Goal: Task Accomplishment & Management: Complete application form

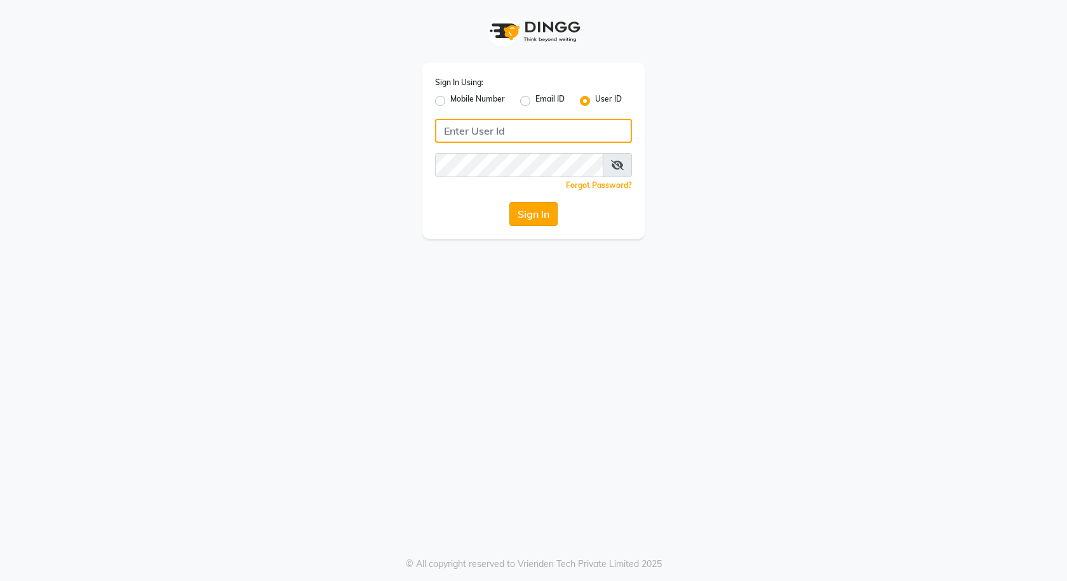
type input "e3591-01"
click at [517, 215] on button "Sign In" at bounding box center [533, 214] width 48 height 24
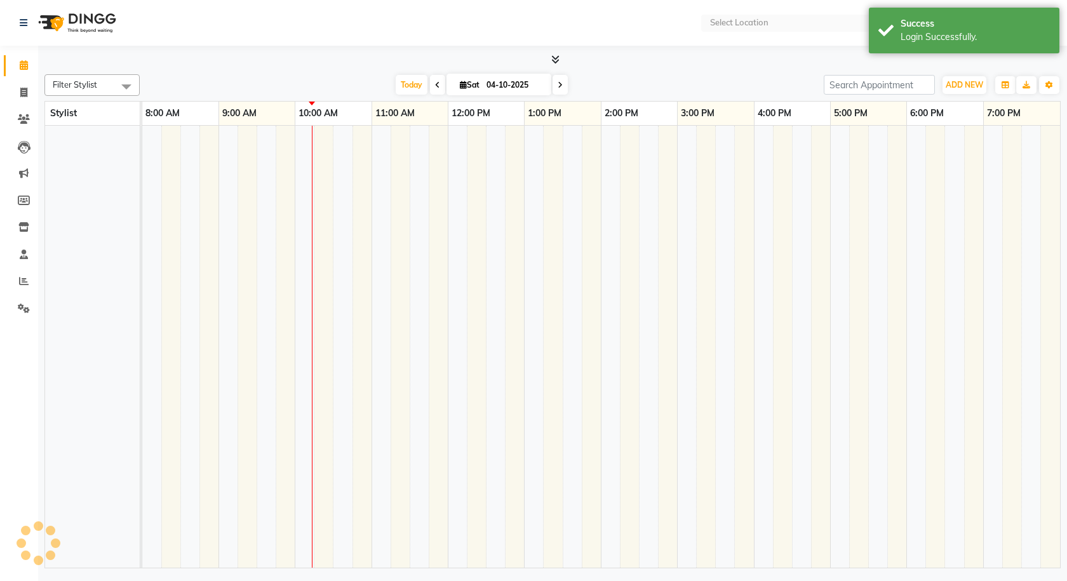
select select "en"
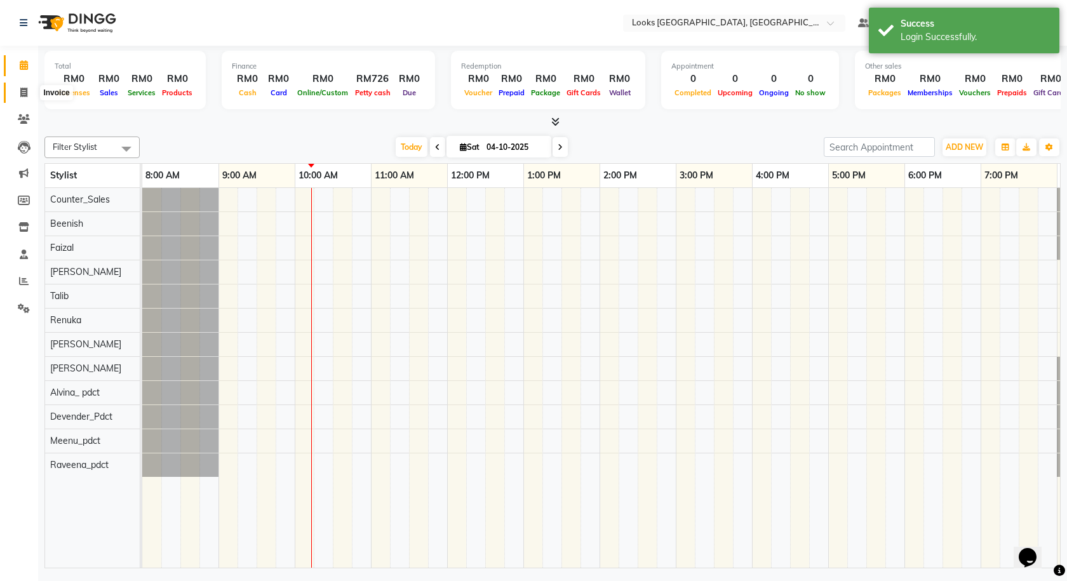
click at [20, 95] on icon at bounding box center [23, 93] width 7 height 10
select select "service"
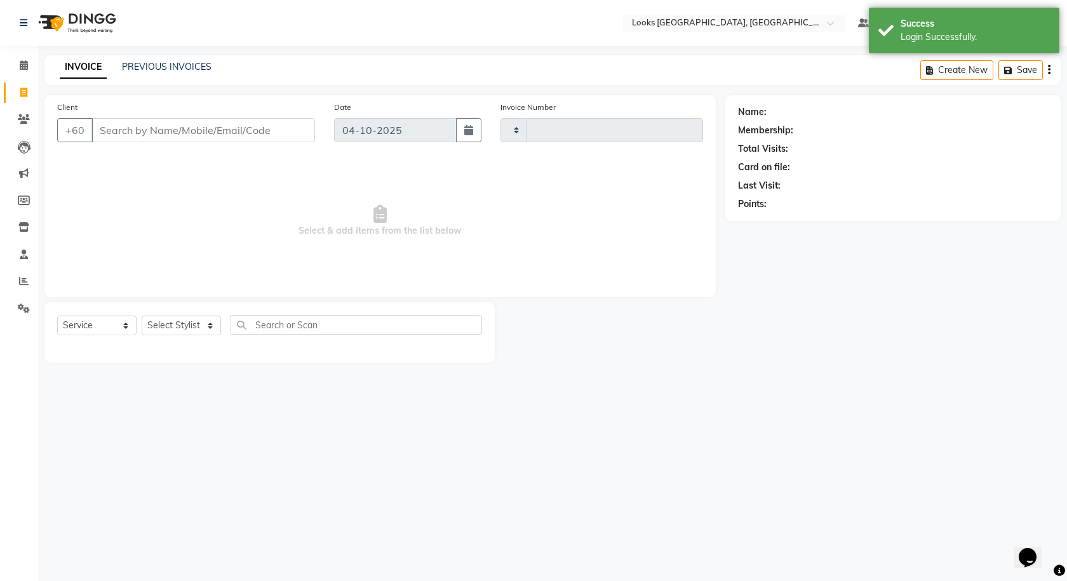
type input "1621"
select select "8109"
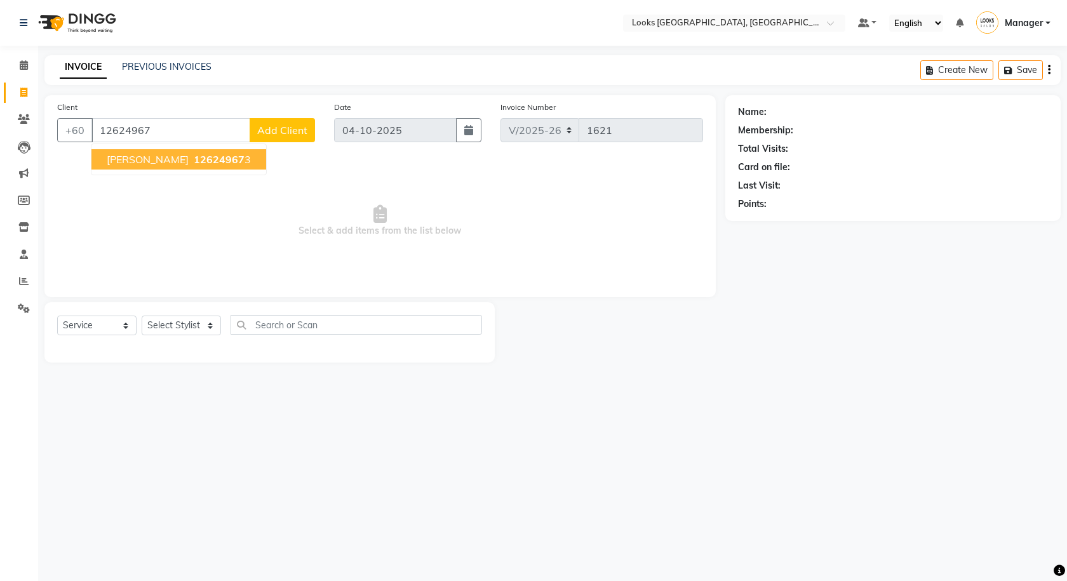
click at [182, 166] on button "[PERSON_NAME] 12624967 3" at bounding box center [178, 159] width 175 height 20
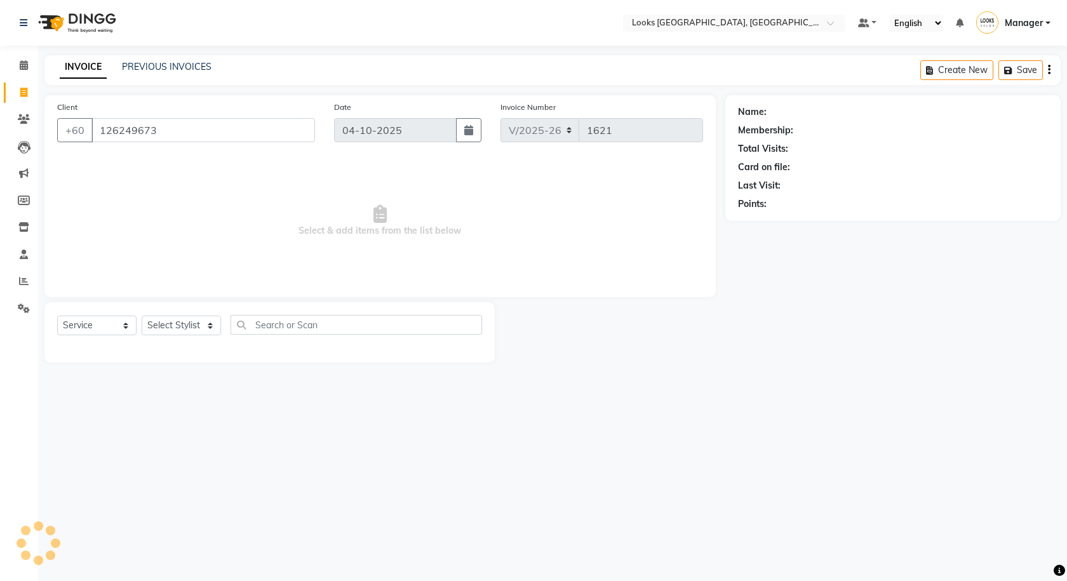
type input "126249673"
select select "1: Object"
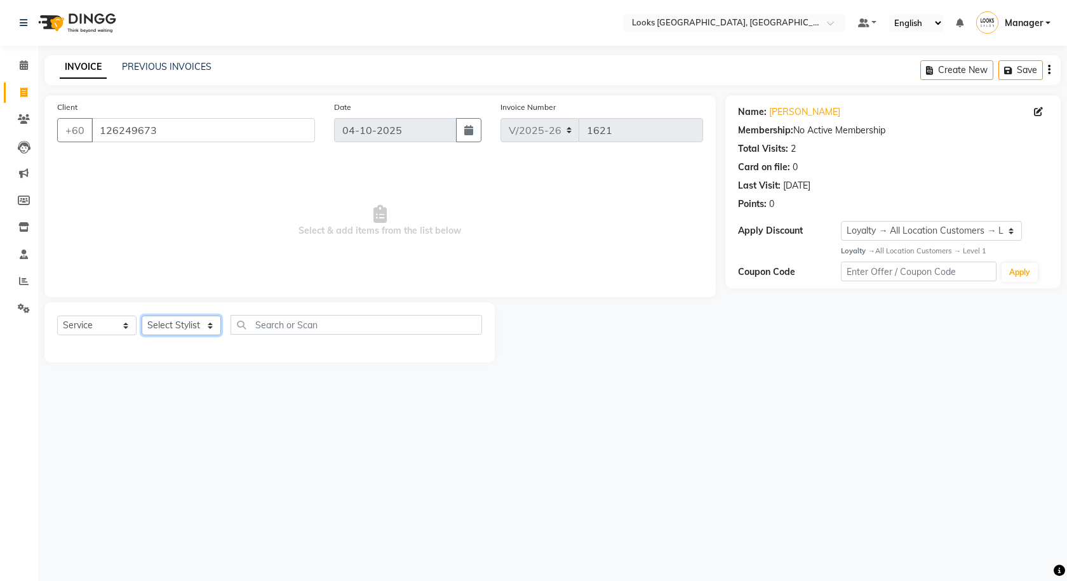
click at [181, 323] on select "Select Stylist Alvina_ pdct Awaiz_Mgr Beenish Counter_Sales [PERSON_NAME] Deven…" at bounding box center [181, 326] width 79 height 20
select select "89277"
click at [142, 316] on select "Select Stylist Alvina_ pdct Awaiz_Mgr Beenish Counter_Sales [PERSON_NAME] Deven…" at bounding box center [181, 326] width 79 height 20
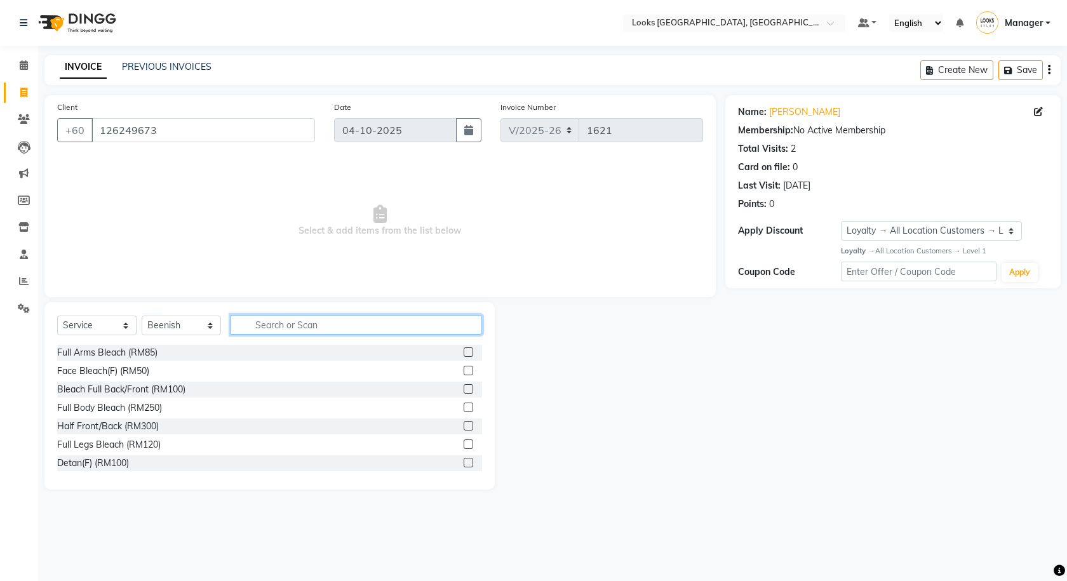
click at [300, 323] on input "text" at bounding box center [357, 325] width 252 height 20
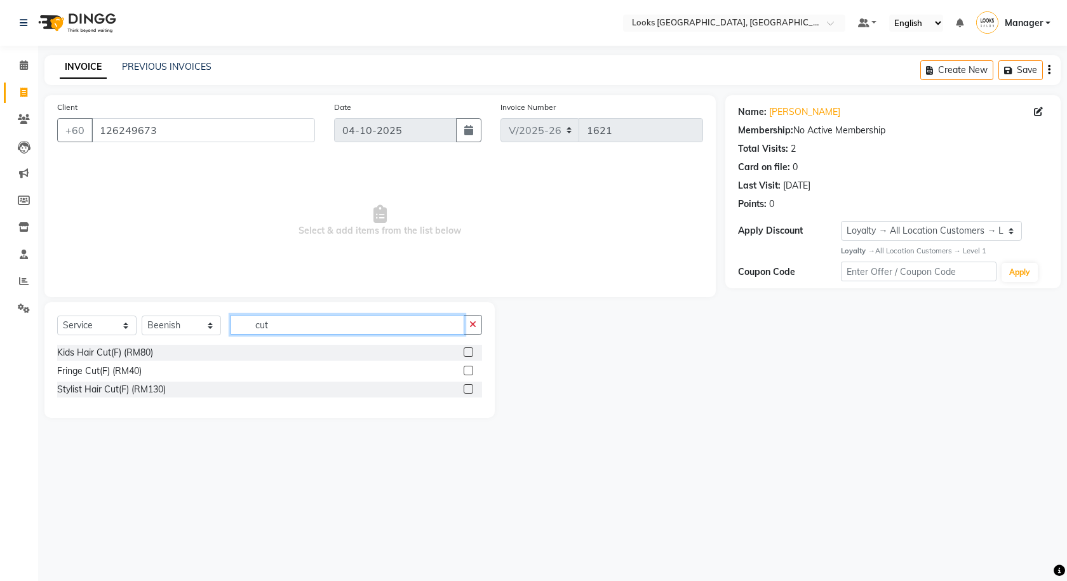
type input "cut"
click at [471, 388] on label at bounding box center [469, 389] width 10 height 10
click at [471, 388] on input "checkbox" at bounding box center [468, 390] width 8 height 8
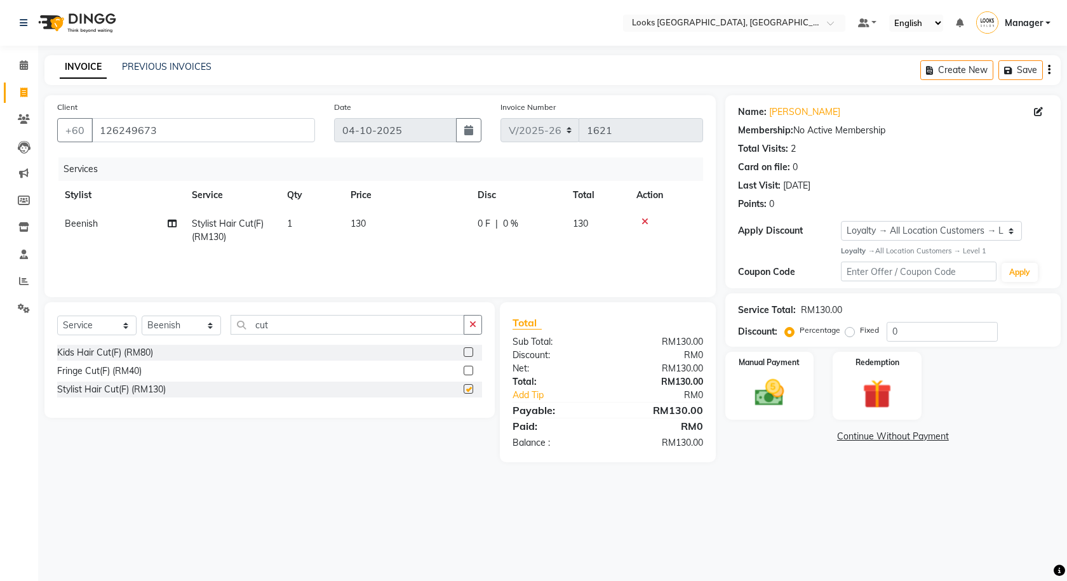
checkbox input "false"
click at [398, 224] on td "130" at bounding box center [406, 231] width 127 height 42
select select "89277"
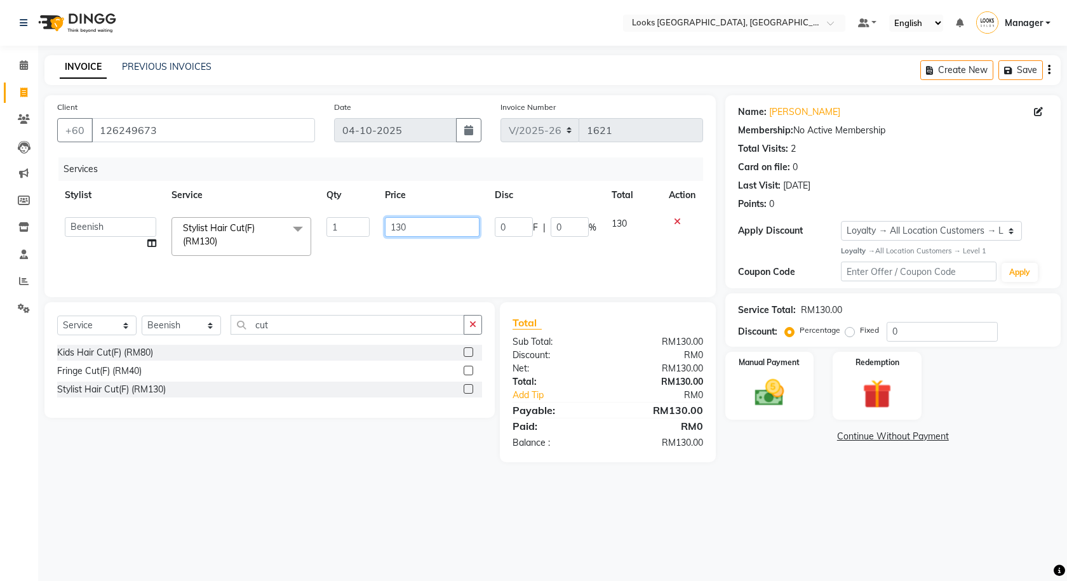
drag, startPoint x: 412, startPoint y: 227, endPoint x: 372, endPoint y: 231, distance: 40.8
click at [372, 231] on tr "Alvina_ pdct Awaiz_Mgr Beenish Counter_Sales [PERSON_NAME] Devender_Pdct Faizal…" at bounding box center [380, 237] width 646 height 54
type input "120"
drag, startPoint x: 395, startPoint y: 480, endPoint x: 474, endPoint y: 359, distance: 144.1
click at [395, 479] on main "INVOICE PREVIOUS INVOICES Create New Save Client [PHONE_NUMBER] Date [DATE] Inv…" at bounding box center [552, 268] width 1029 height 426
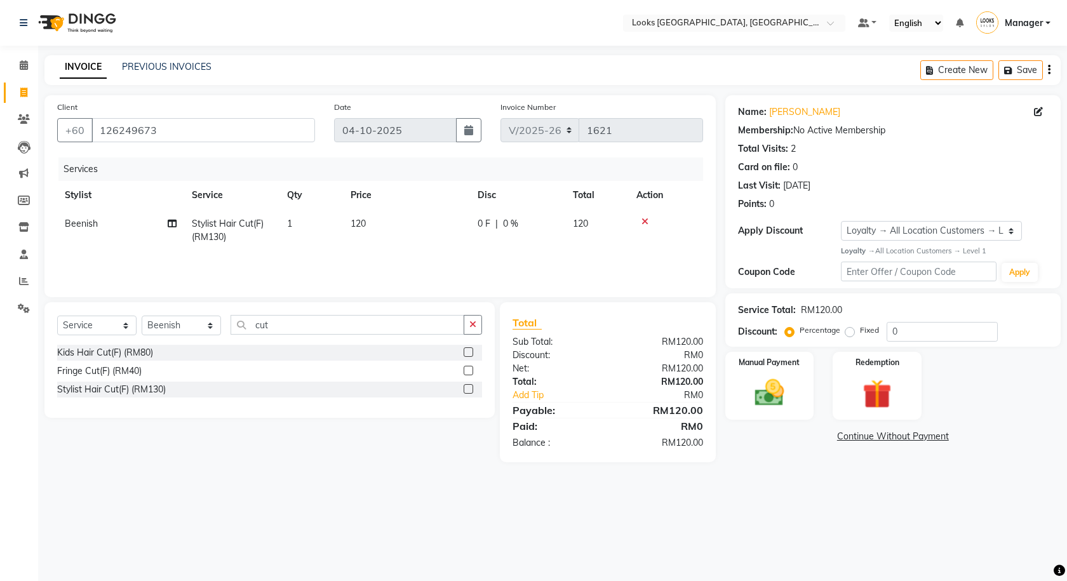
click at [488, 225] on span "0 F" at bounding box center [484, 223] width 13 height 13
select select "89277"
drag, startPoint x: 512, startPoint y: 224, endPoint x: 480, endPoint y: 229, distance: 32.8
click at [480, 229] on tr "Alvina_ pdct Awaiz_Mgr Beenish Counter_Sales [PERSON_NAME] Devender_Pdct Faizal…" at bounding box center [380, 237] width 646 height 54
type input "41"
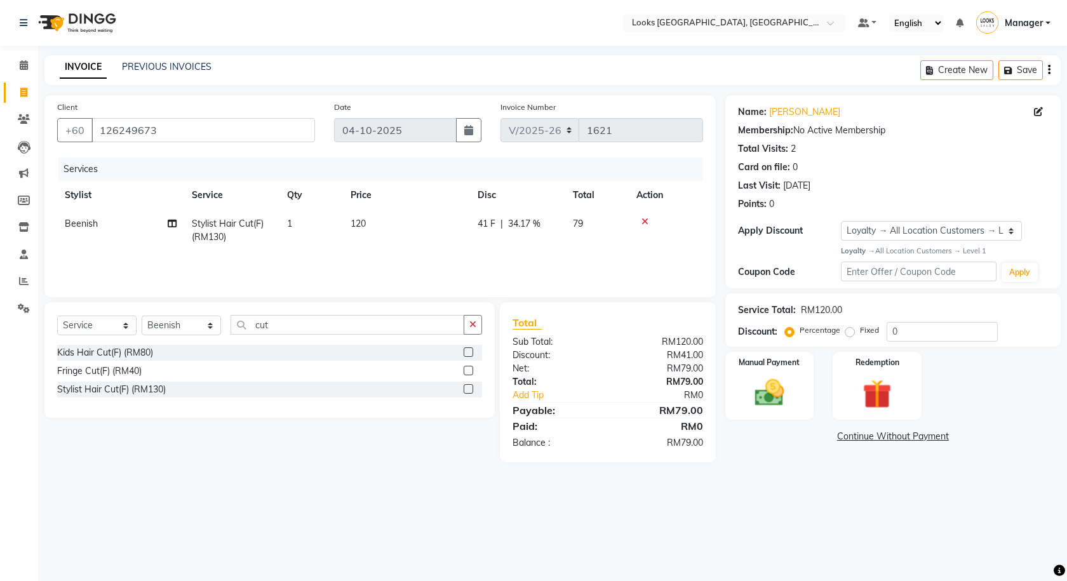
click at [749, 420] on div "Name: [PERSON_NAME] Membership: No Active Membership Total Visits: 2 Card on fi…" at bounding box center [897, 278] width 345 height 367
click at [776, 396] on img at bounding box center [770, 392] width 50 height 35
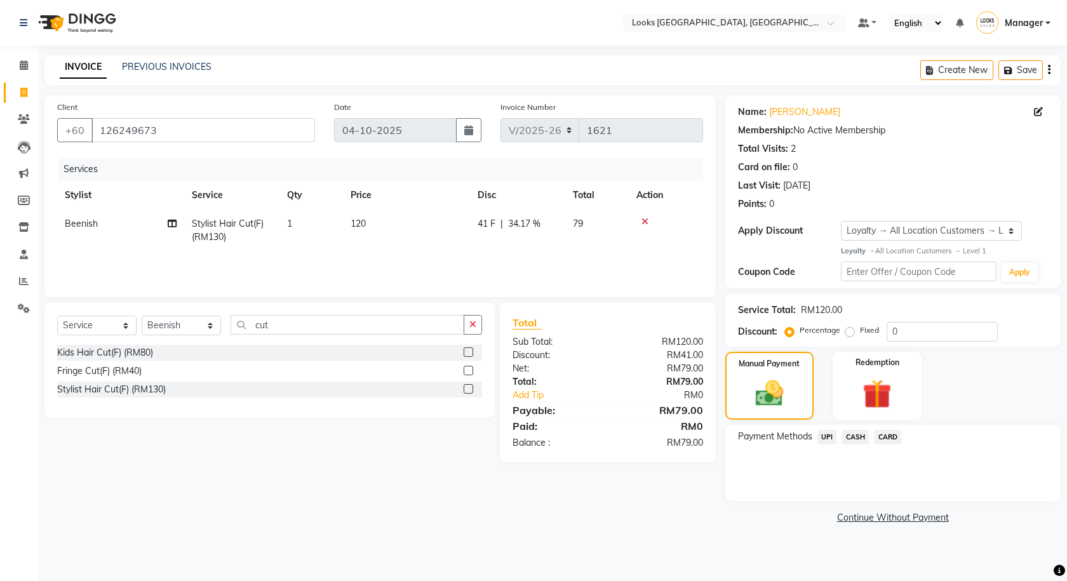
click at [832, 436] on span "UPI" at bounding box center [828, 437] width 20 height 15
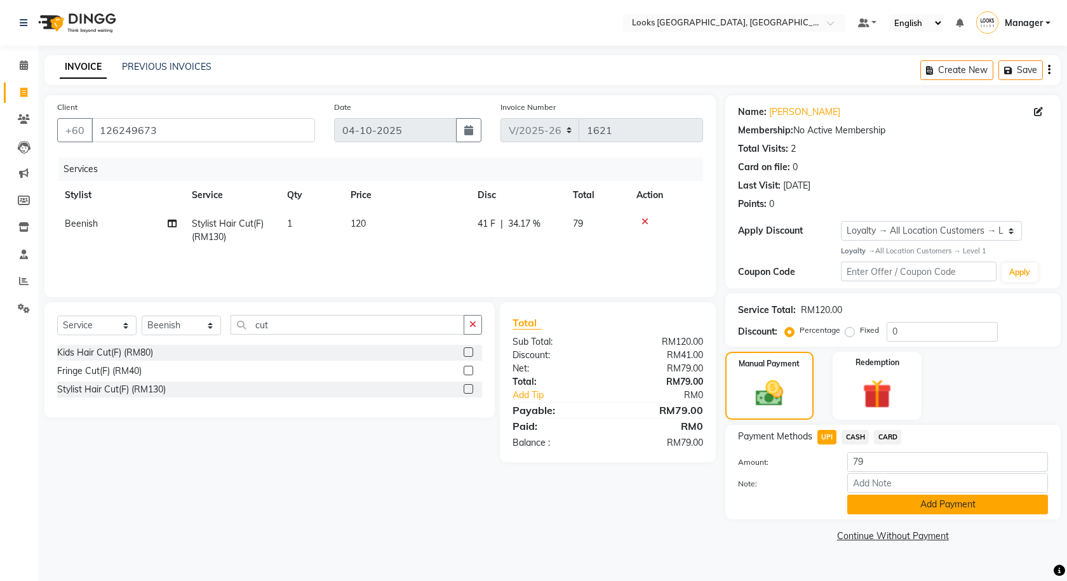
click at [887, 496] on button "Add Payment" at bounding box center [947, 505] width 201 height 20
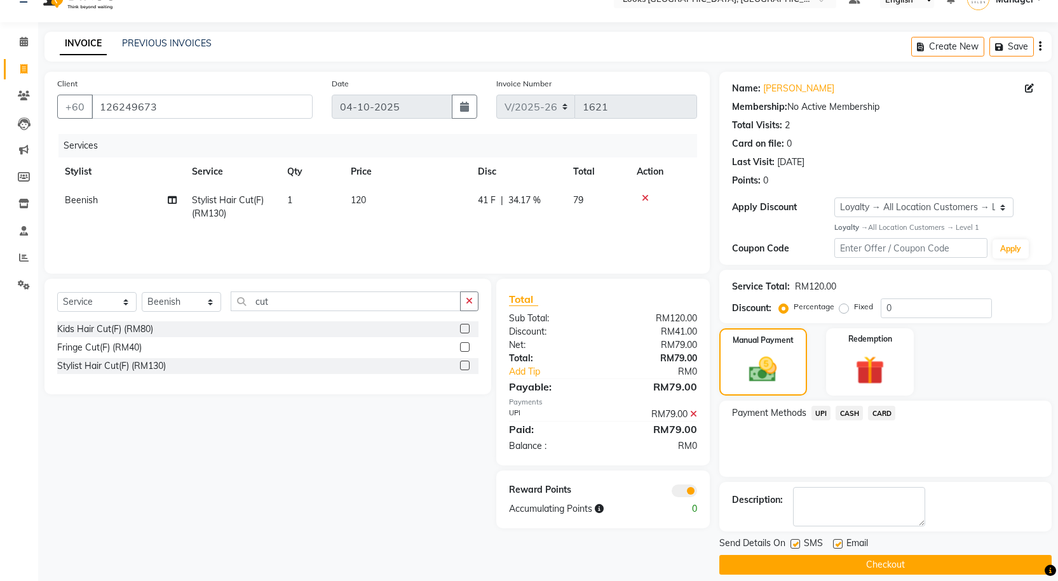
scroll to position [36, 0]
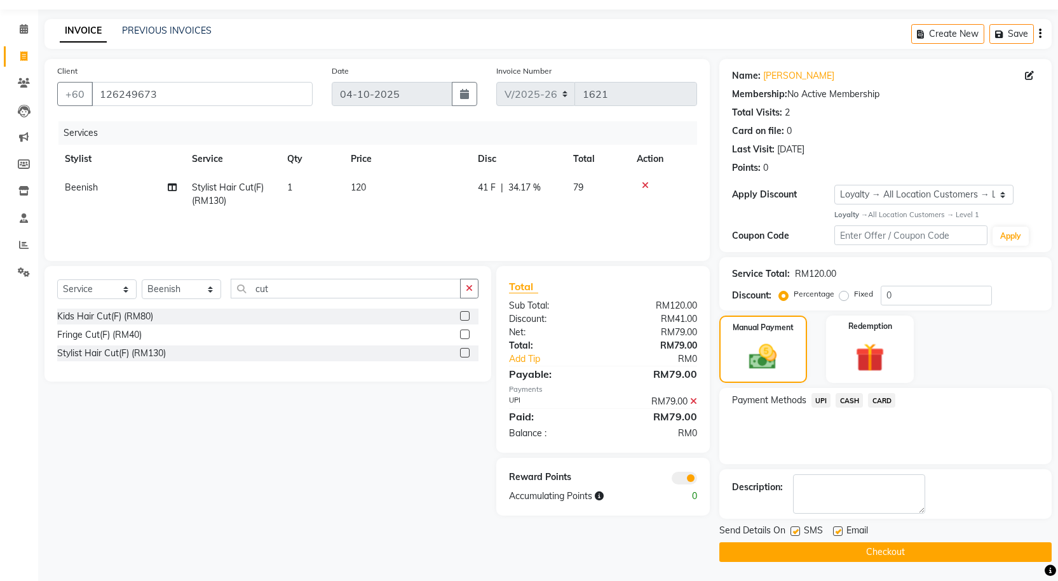
click at [877, 557] on button "Checkout" at bounding box center [885, 552] width 332 height 20
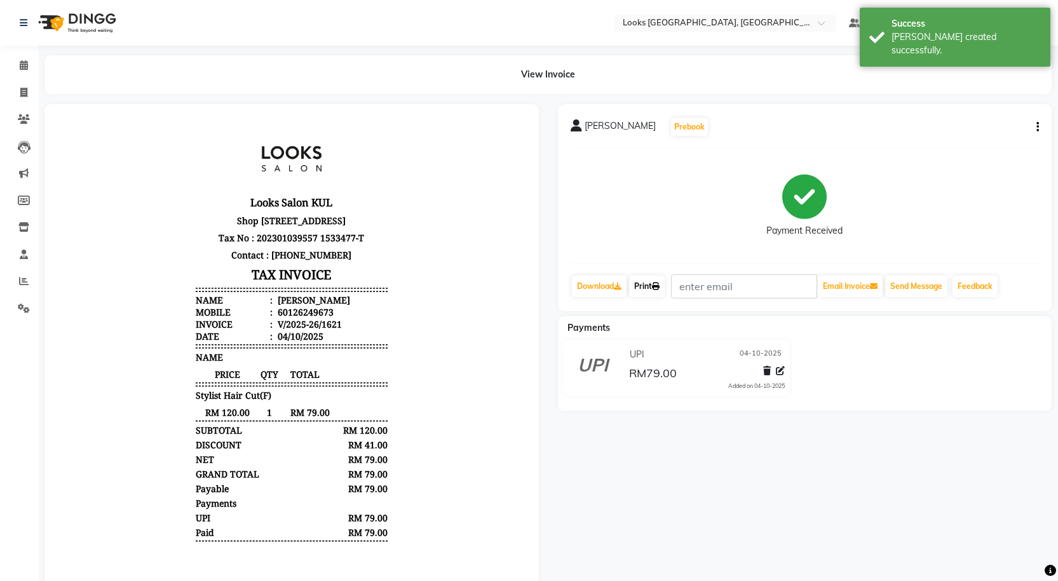
click at [654, 285] on link "Print" at bounding box center [647, 287] width 36 height 22
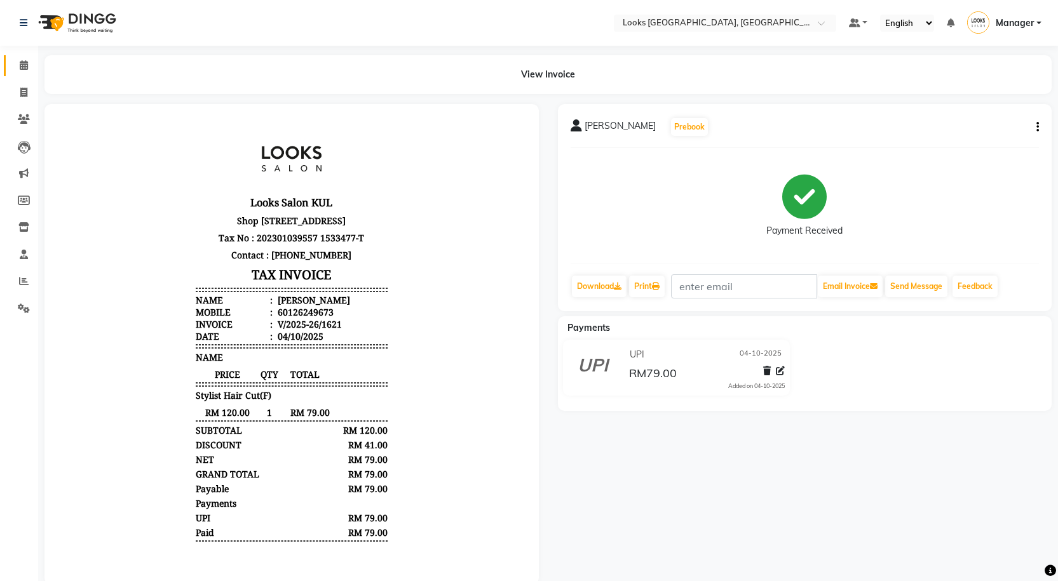
click at [9, 64] on link "Calendar" at bounding box center [19, 65] width 30 height 21
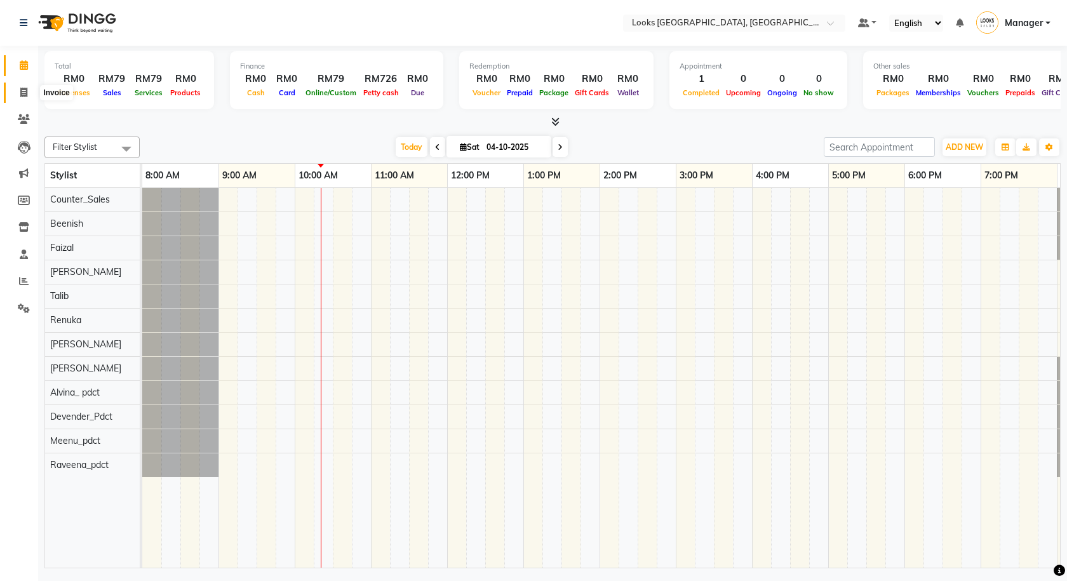
click at [20, 96] on icon at bounding box center [23, 93] width 7 height 10
select select "service"
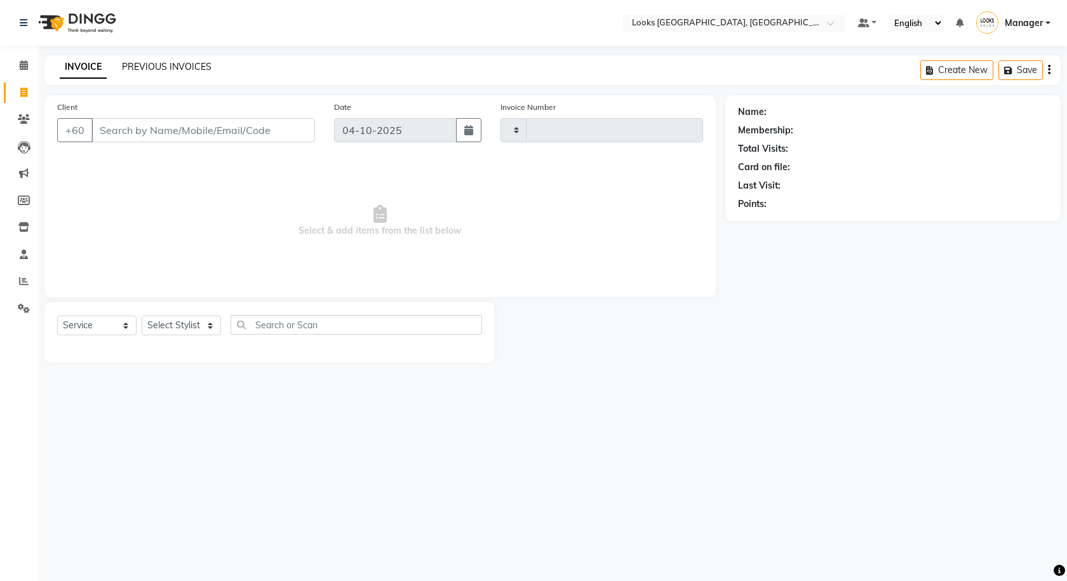
type input "1622"
select select "8109"
click at [132, 62] on link "PREVIOUS INVOICES" at bounding box center [167, 66] width 90 height 11
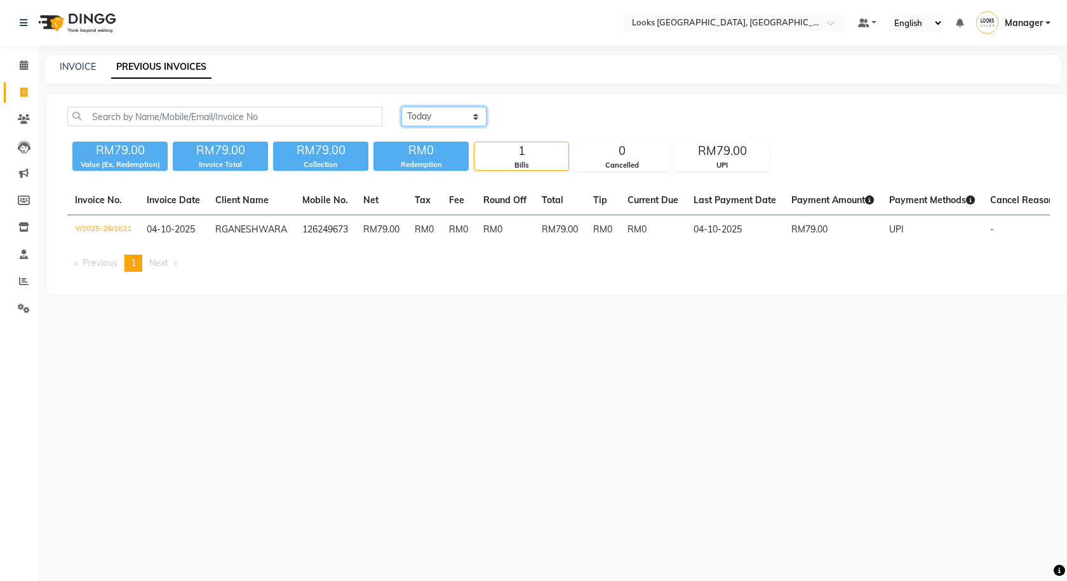
click at [428, 121] on select "[DATE] [DATE] Custom Range" at bounding box center [443, 117] width 85 height 20
select select "yesterday"
click at [401, 107] on select "[DATE] [DATE] Custom Range" at bounding box center [443, 117] width 85 height 20
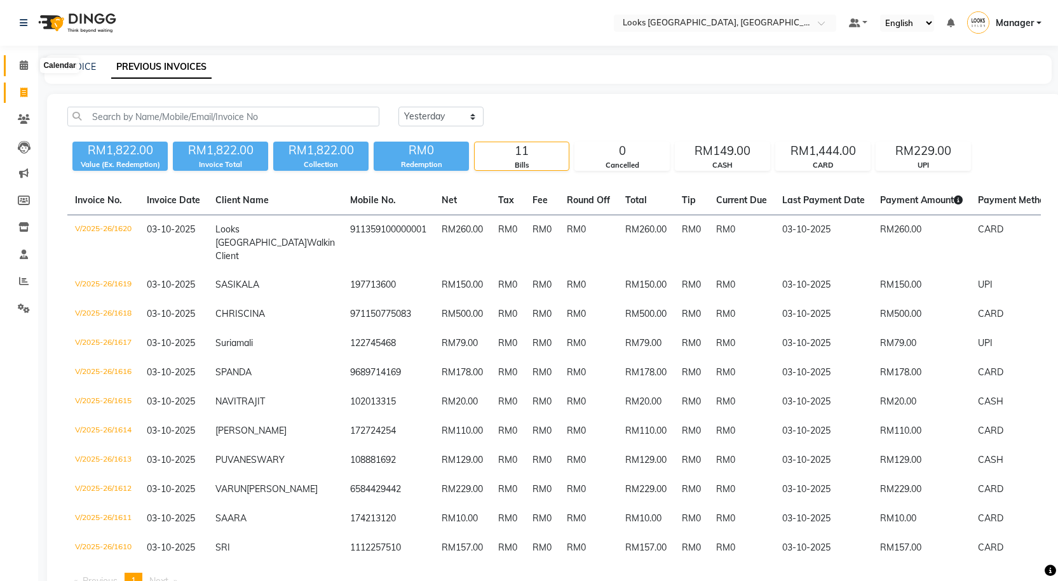
click at [26, 72] on span at bounding box center [24, 65] width 22 height 15
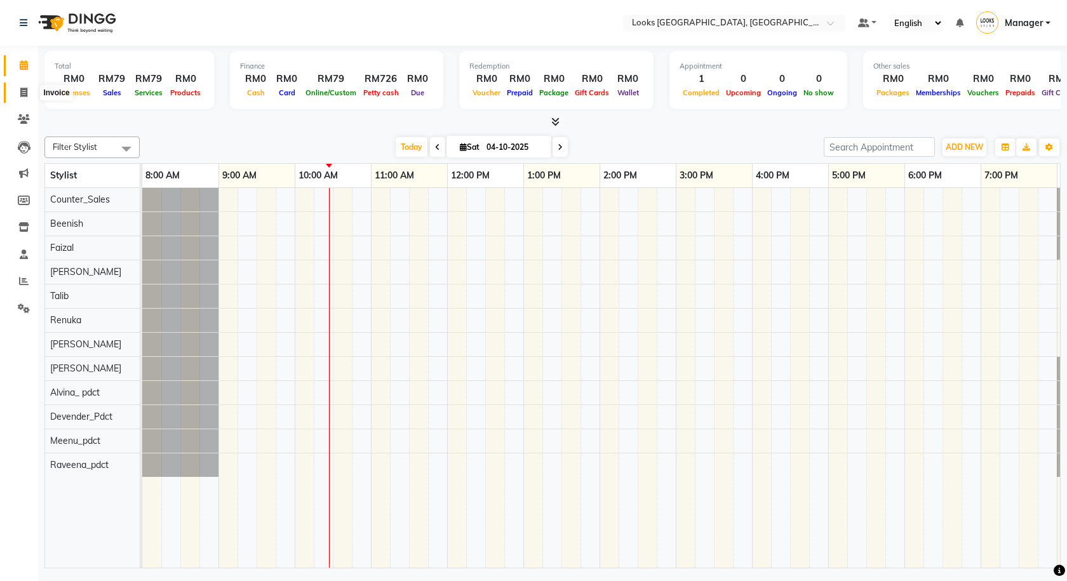
click at [24, 86] on span at bounding box center [24, 93] width 22 height 15
select select "service"
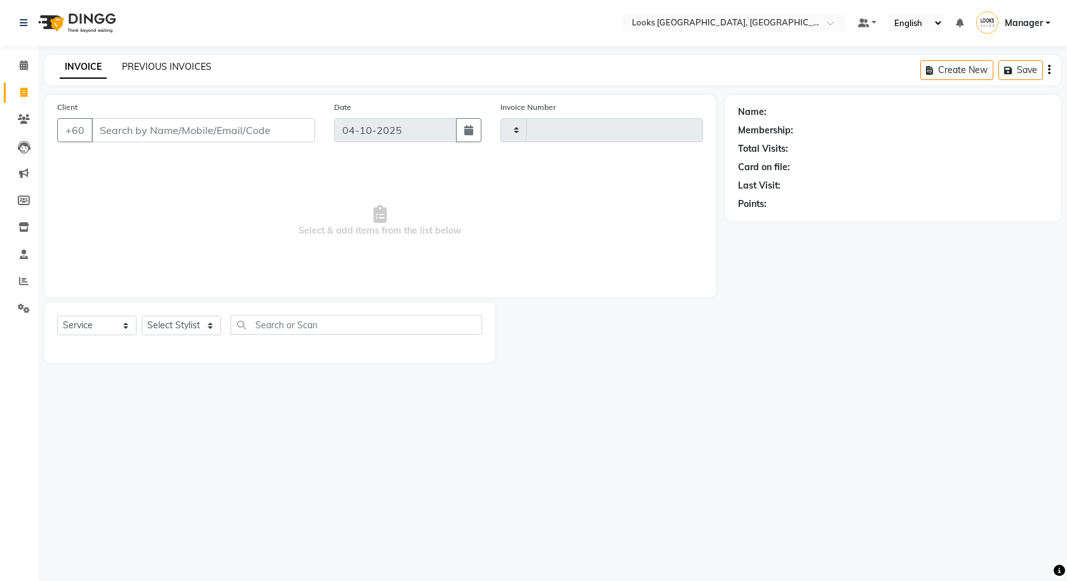
type input "1622"
select select "8109"
click at [139, 65] on link "PREVIOUS INVOICES" at bounding box center [167, 66] width 90 height 11
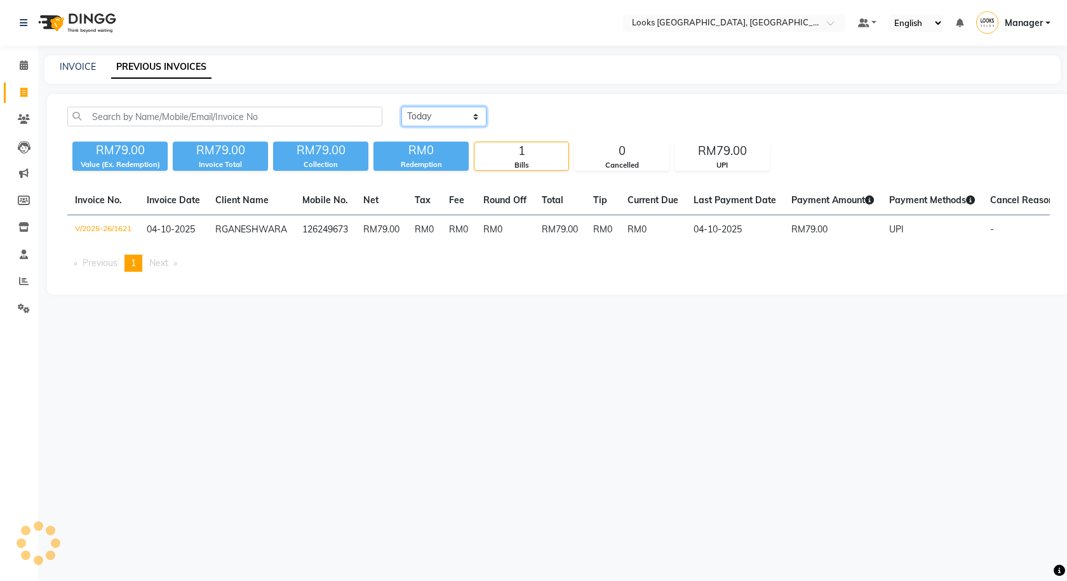
click at [467, 117] on select "[DATE] [DATE] Custom Range" at bounding box center [443, 117] width 85 height 20
select select "yesterday"
click at [401, 107] on select "[DATE] [DATE] Custom Range" at bounding box center [443, 117] width 85 height 20
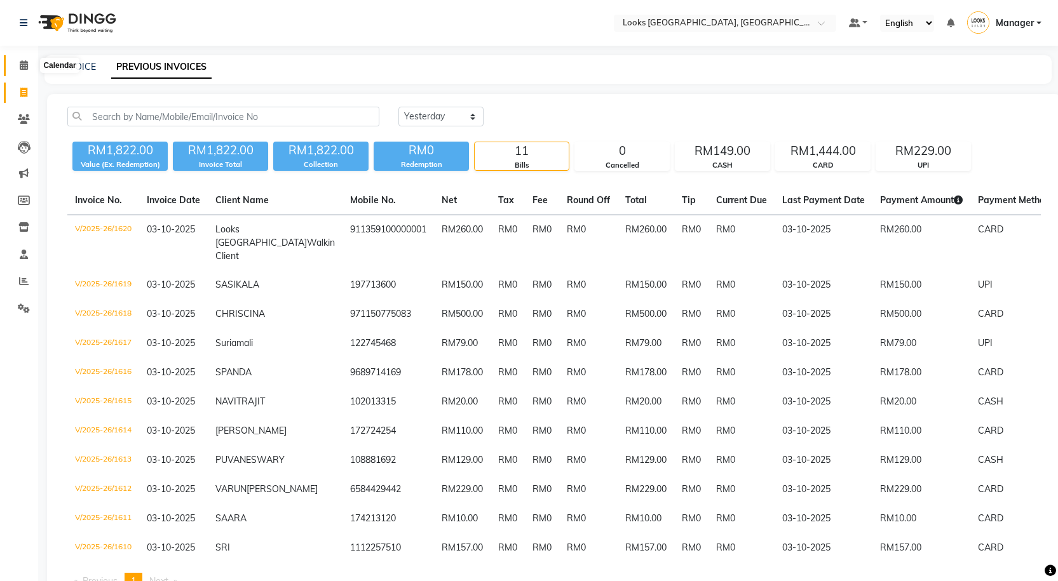
click at [22, 60] on icon at bounding box center [24, 65] width 8 height 10
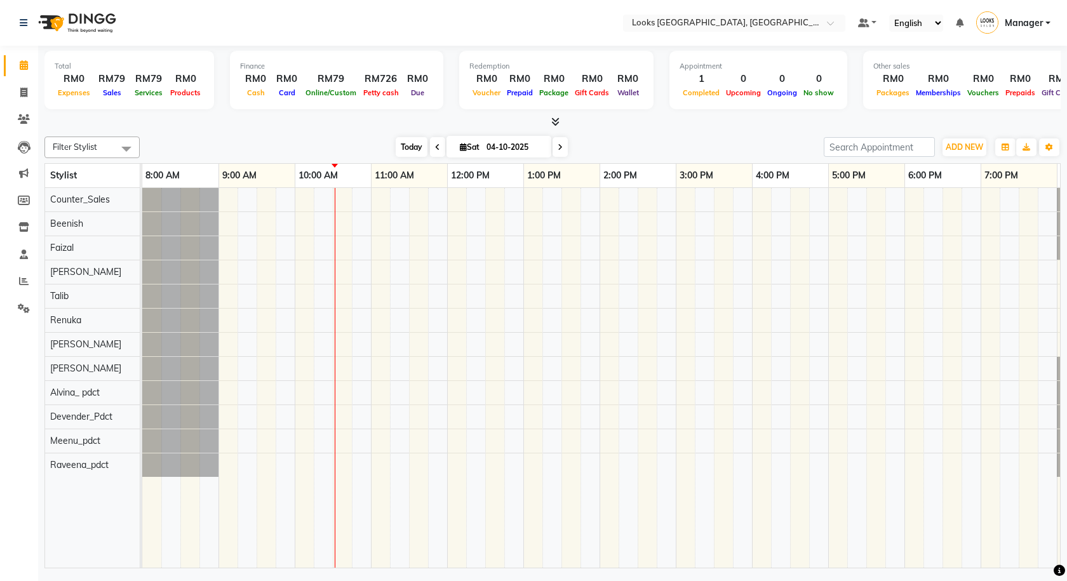
click at [403, 137] on span "Today" at bounding box center [412, 147] width 32 height 20
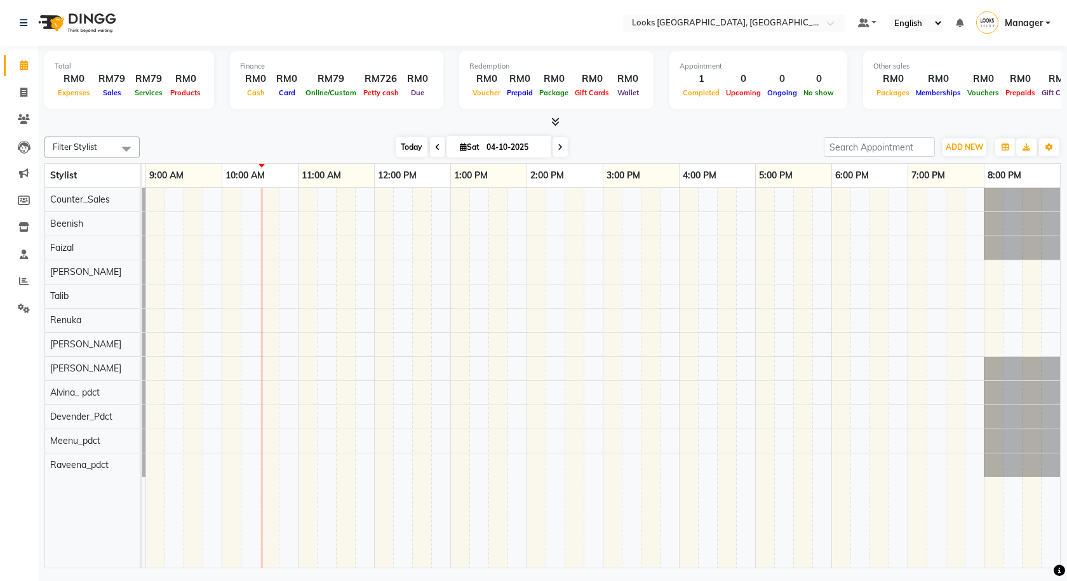
click at [408, 141] on span "Today" at bounding box center [412, 147] width 32 height 20
click at [422, 145] on span "Today" at bounding box center [412, 147] width 32 height 20
click at [21, 102] on link "Invoice" at bounding box center [19, 93] width 30 height 21
select select "service"
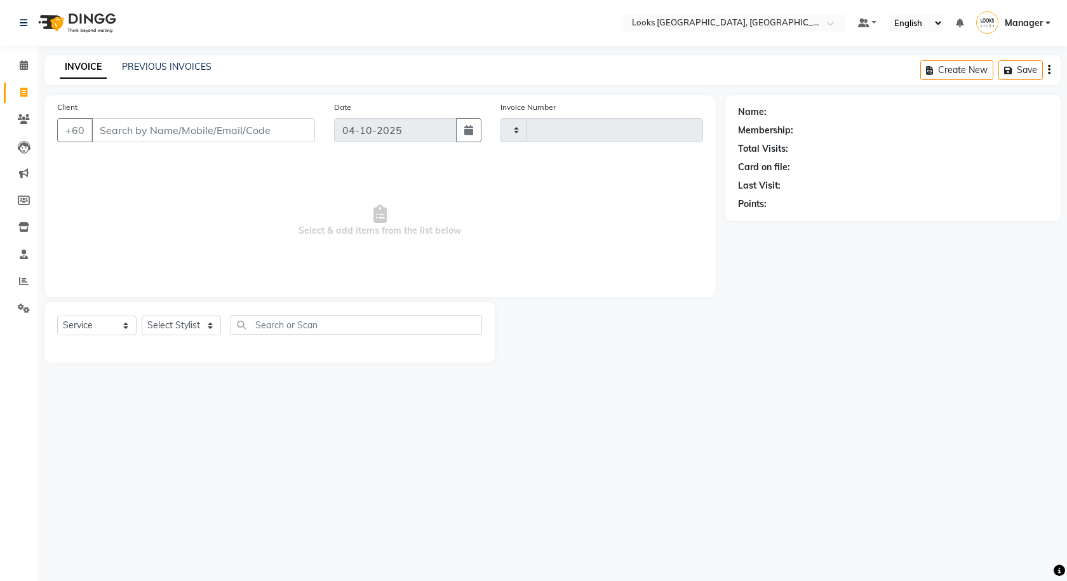
type input "1622"
select select "8109"
click at [158, 70] on link "PREVIOUS INVOICES" at bounding box center [167, 66] width 90 height 11
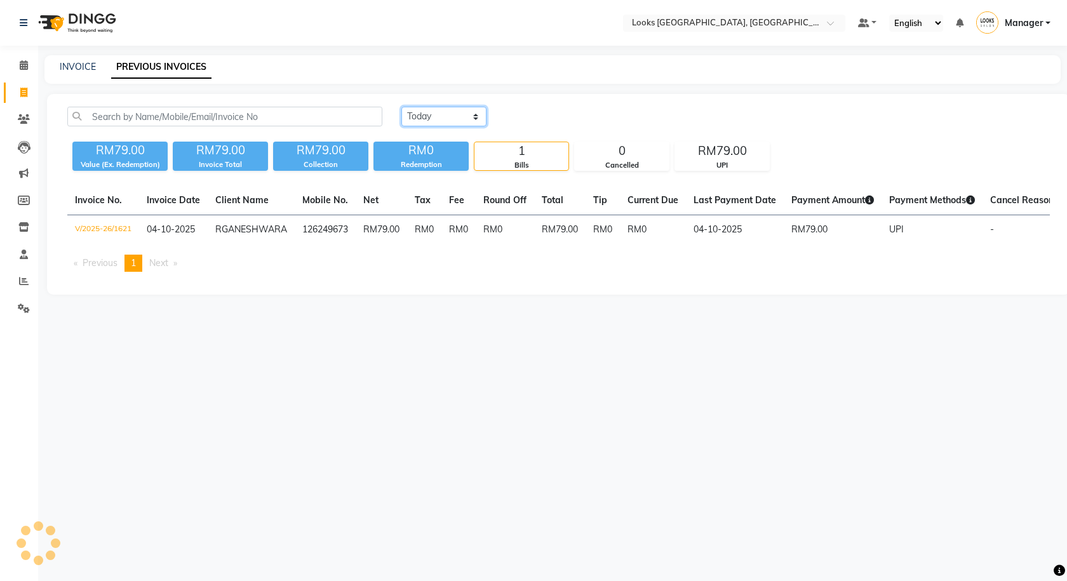
click at [434, 123] on select "[DATE] [DATE] Custom Range" at bounding box center [443, 117] width 85 height 20
select select "yesterday"
click at [401, 107] on select "[DATE] [DATE] Custom Range" at bounding box center [443, 117] width 85 height 20
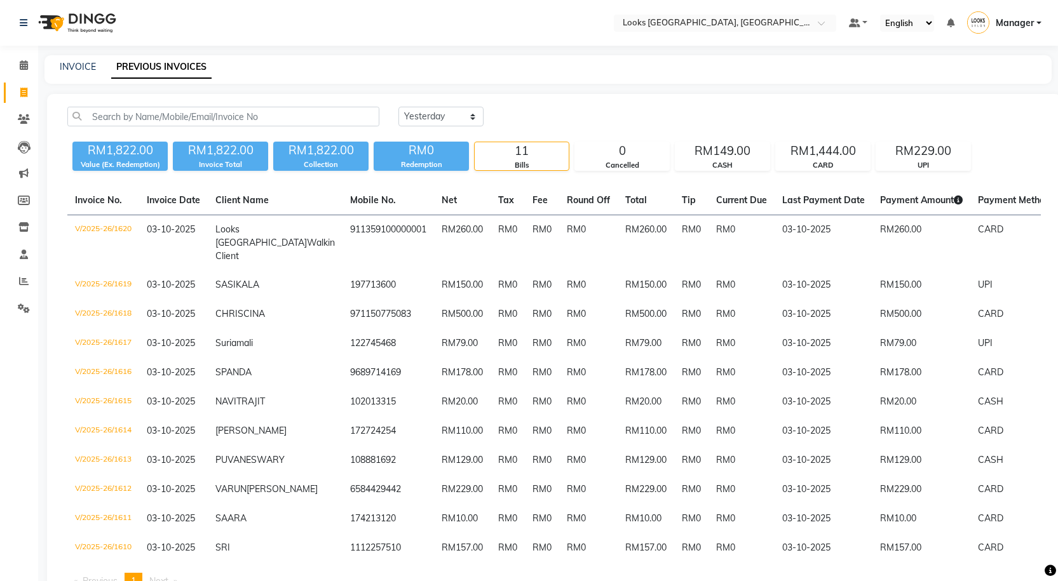
click at [37, 220] on app-home "Select Location × Looks [GEOGRAPHIC_DATA], [GEOGRAPHIC_DATA] Default Panel My P…" at bounding box center [529, 316] width 1058 height 632
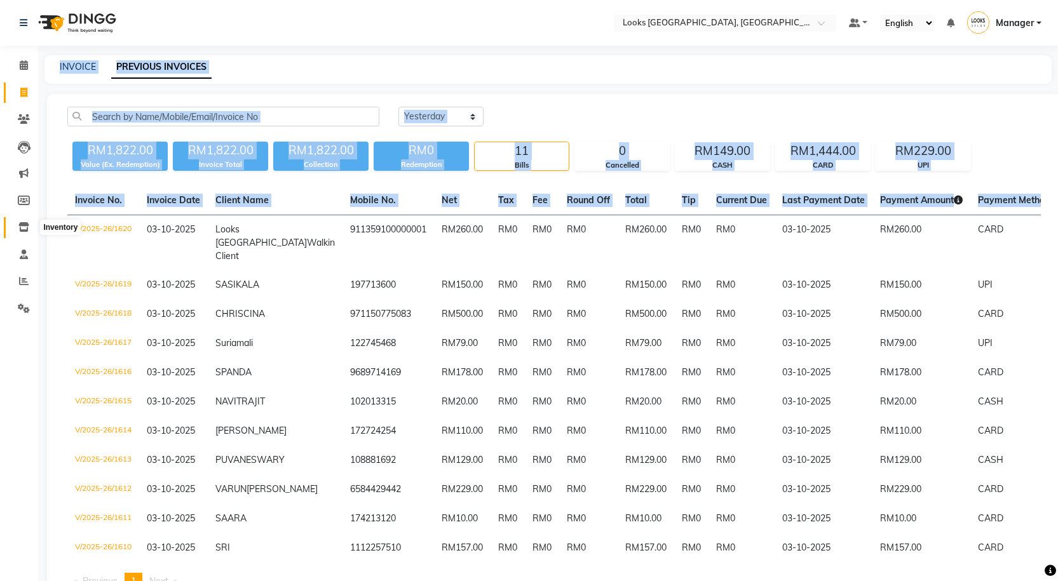
click at [27, 225] on icon at bounding box center [23, 227] width 11 height 10
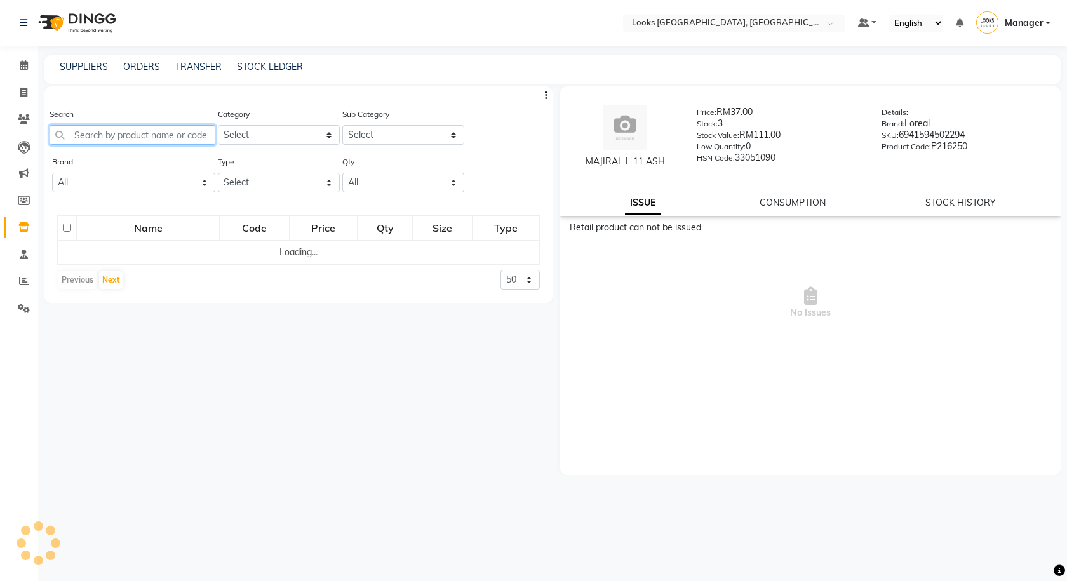
click at [93, 138] on input "text" at bounding box center [133, 135] width 166 height 20
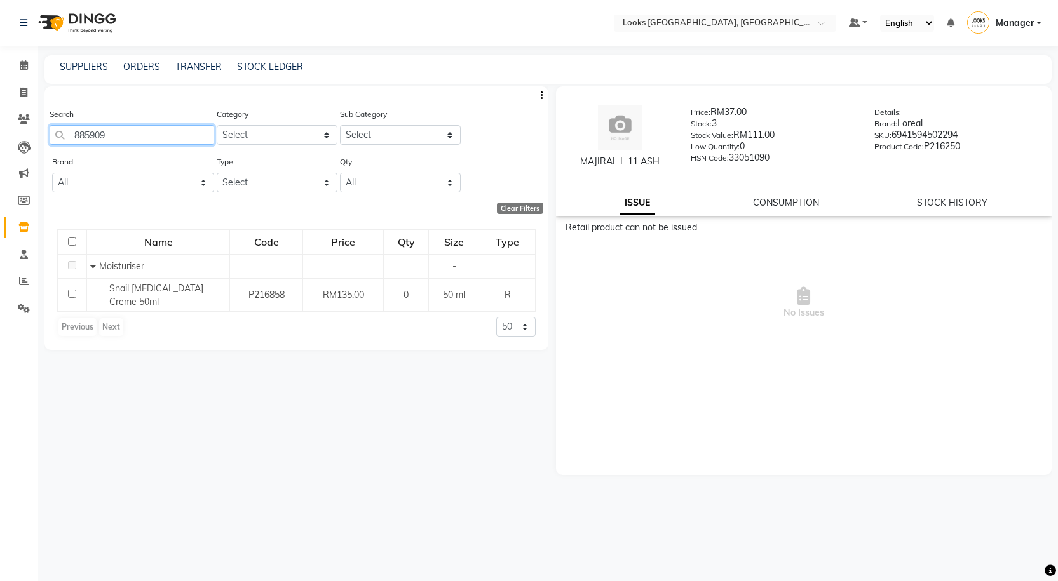
type input "885909"
click at [32, 68] on span at bounding box center [24, 65] width 22 height 15
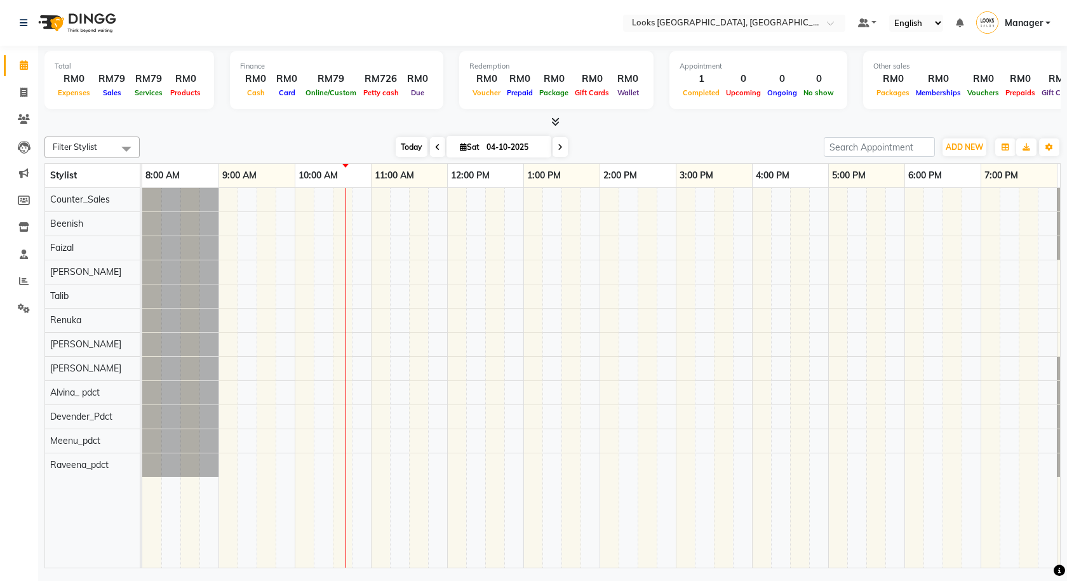
click at [407, 145] on span "Today" at bounding box center [412, 147] width 32 height 20
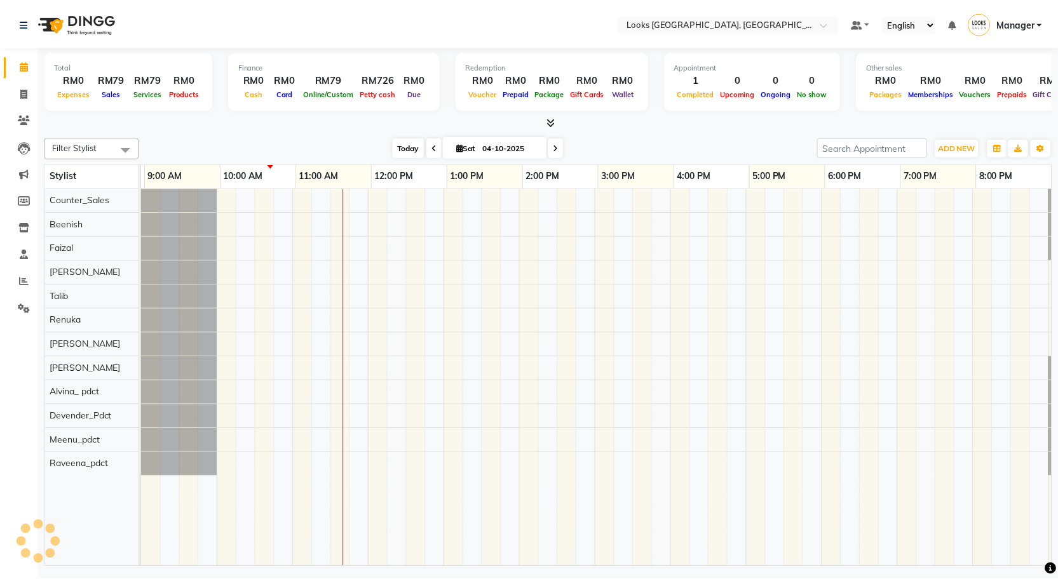
scroll to position [0, 73]
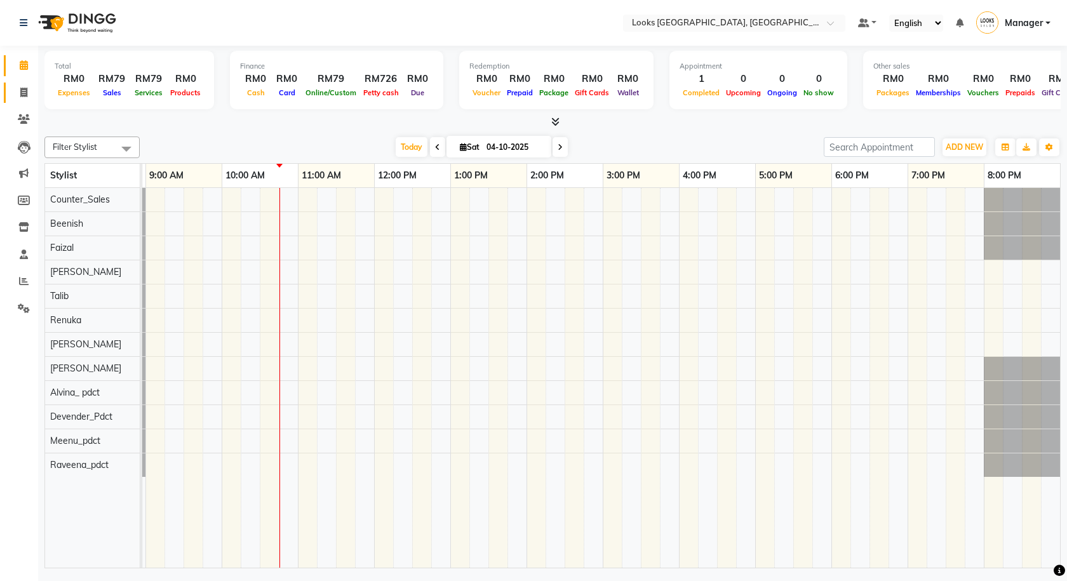
click at [16, 102] on link "Invoice" at bounding box center [19, 93] width 30 height 21
select select "service"
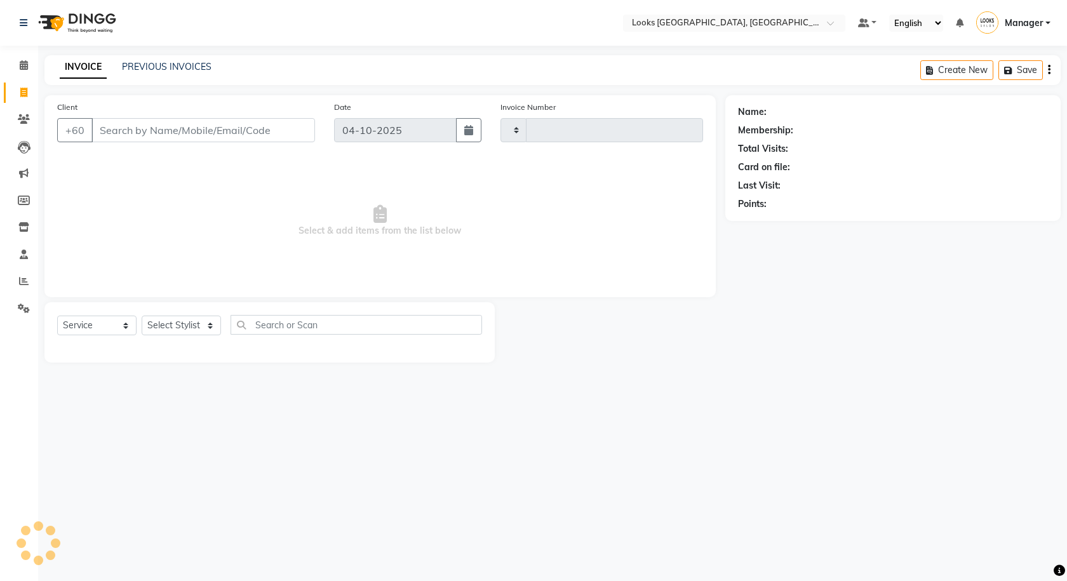
type input "1622"
select select "8109"
click at [187, 132] on input "Client" at bounding box center [203, 130] width 224 height 24
type input "173900546"
click at [293, 130] on span "Add Client" at bounding box center [282, 130] width 50 height 13
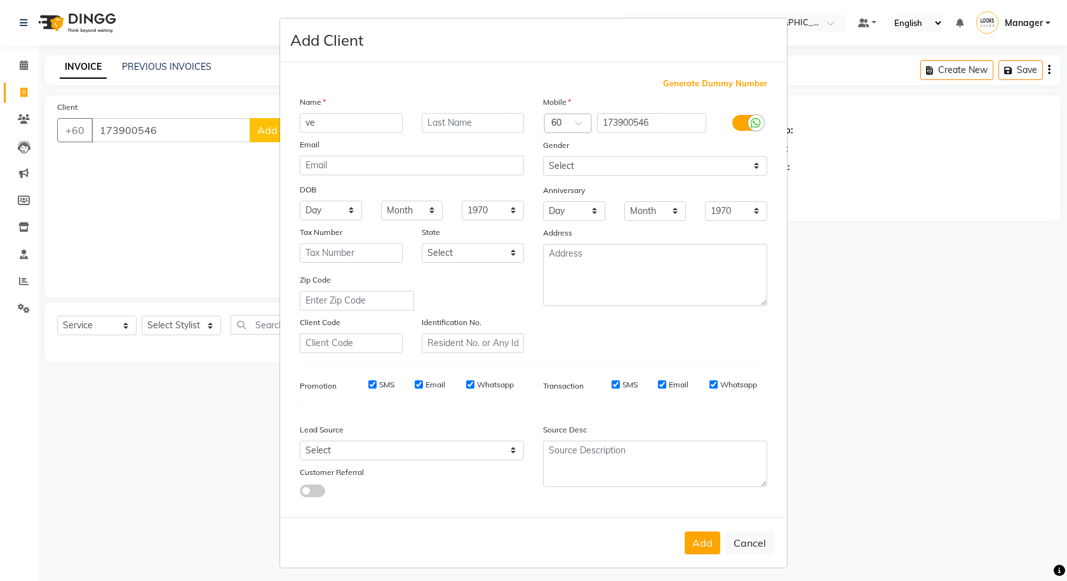
type input "v"
type input "VERAJ"
click at [751, 125] on icon at bounding box center [756, 123] width 10 height 11
click at [0, 0] on input "checkbox" at bounding box center [0, 0] width 0 height 0
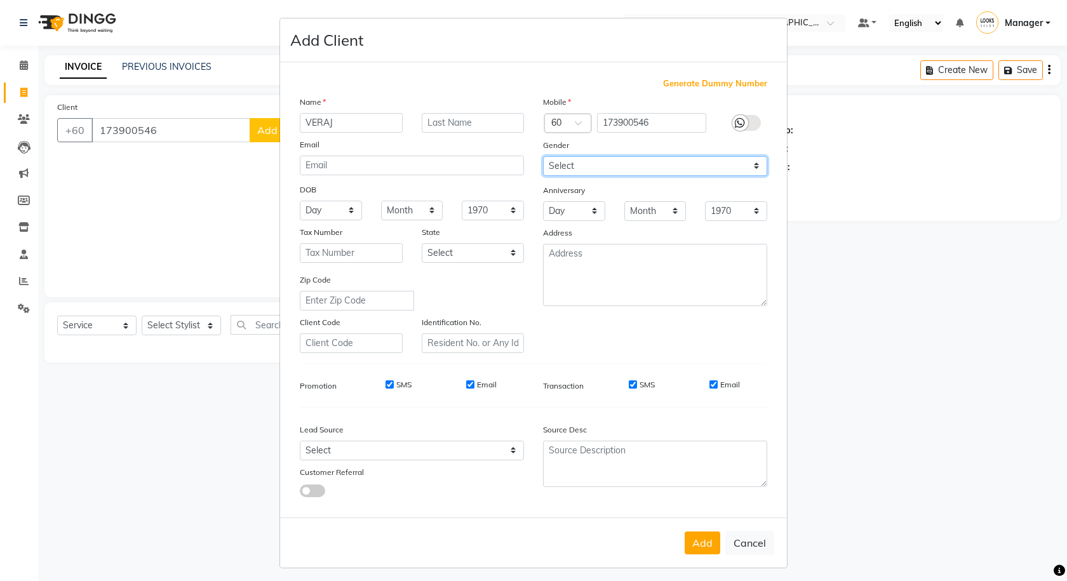
click at [744, 166] on select "Select [DEMOGRAPHIC_DATA] [DEMOGRAPHIC_DATA] Other Prefer Not To Say" at bounding box center [655, 166] width 224 height 20
click at [543, 156] on select "Select [DEMOGRAPHIC_DATA] [DEMOGRAPHIC_DATA] Other Prefer Not To Say" at bounding box center [655, 166] width 224 height 20
click at [694, 165] on select "Select [DEMOGRAPHIC_DATA] [DEMOGRAPHIC_DATA] Other Prefer Not To Say" at bounding box center [655, 166] width 224 height 20
select select "[DEMOGRAPHIC_DATA]"
click at [543, 156] on select "Select [DEMOGRAPHIC_DATA] [DEMOGRAPHIC_DATA] Other Prefer Not To Say" at bounding box center [655, 166] width 224 height 20
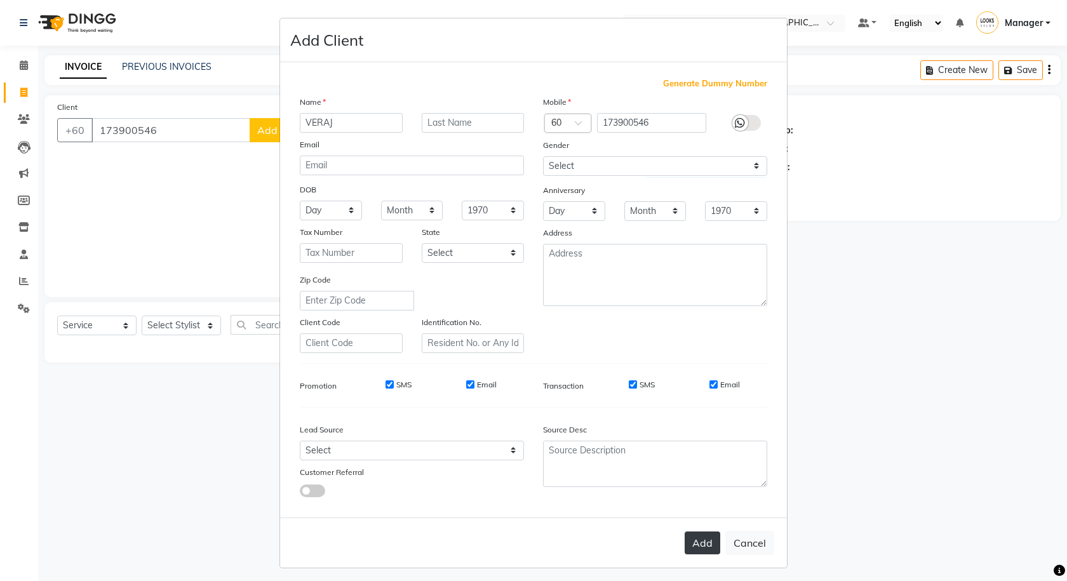
click at [692, 547] on button "Add" at bounding box center [703, 543] width 36 height 23
click at [1020, 321] on ngb-modal-window "Add Client Generate Dummy Number Name VERAJ Email DOB Day 01 02 03 04 05 06 07 …" at bounding box center [533, 290] width 1067 height 581
select select
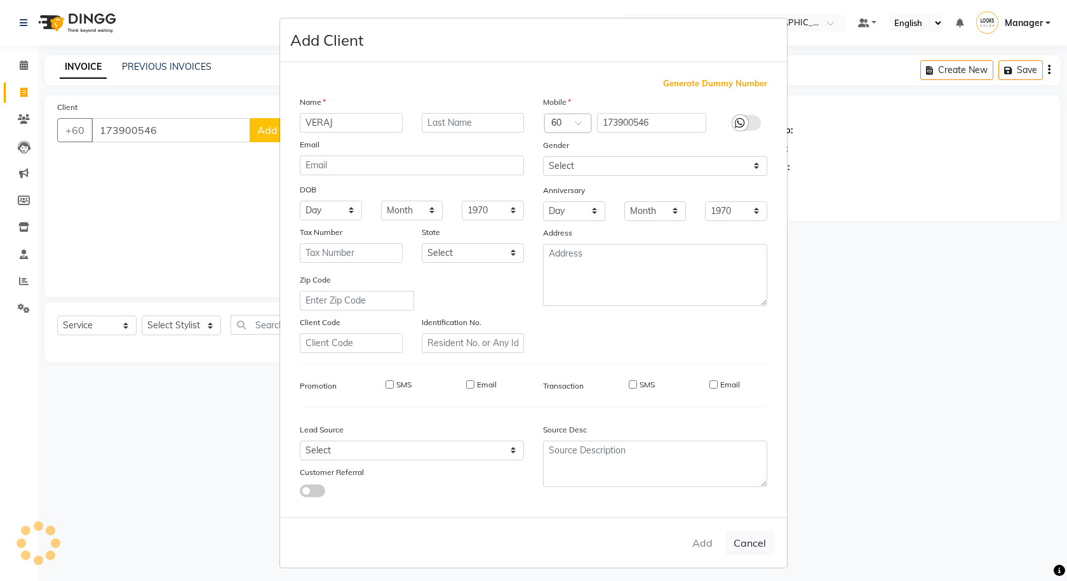
select select
checkbox input "false"
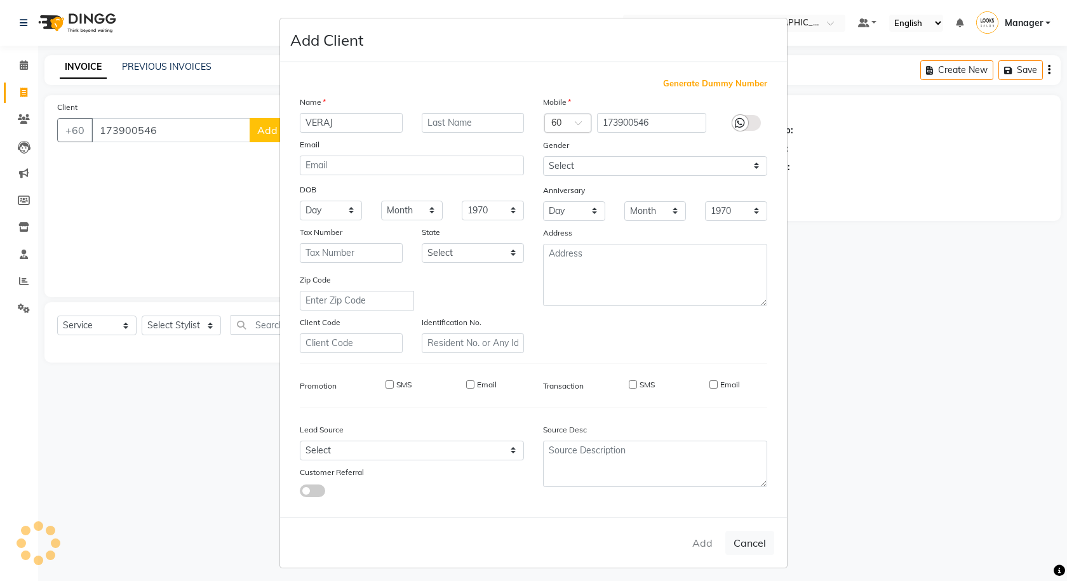
checkbox input "false"
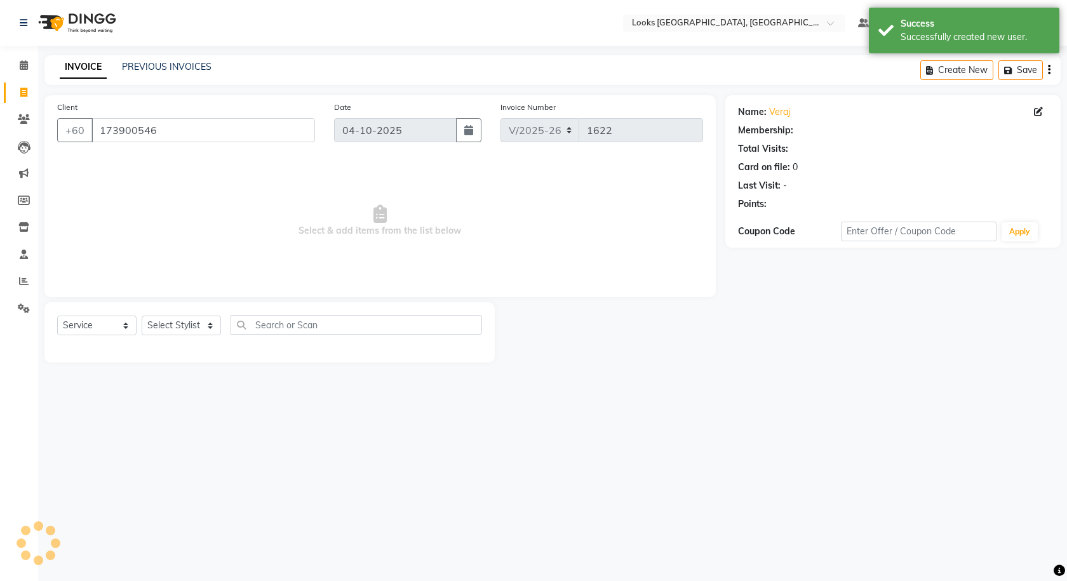
drag, startPoint x: 889, startPoint y: 354, endPoint x: 878, endPoint y: 353, distance: 11.5
select select "1: Object"
drag, startPoint x: 878, startPoint y: 353, endPoint x: 734, endPoint y: 468, distance: 183.5
click at [734, 468] on div "Select Location × Looks [GEOGRAPHIC_DATA], [GEOGRAPHIC_DATA] Default Panel My P…" at bounding box center [533, 290] width 1067 height 581
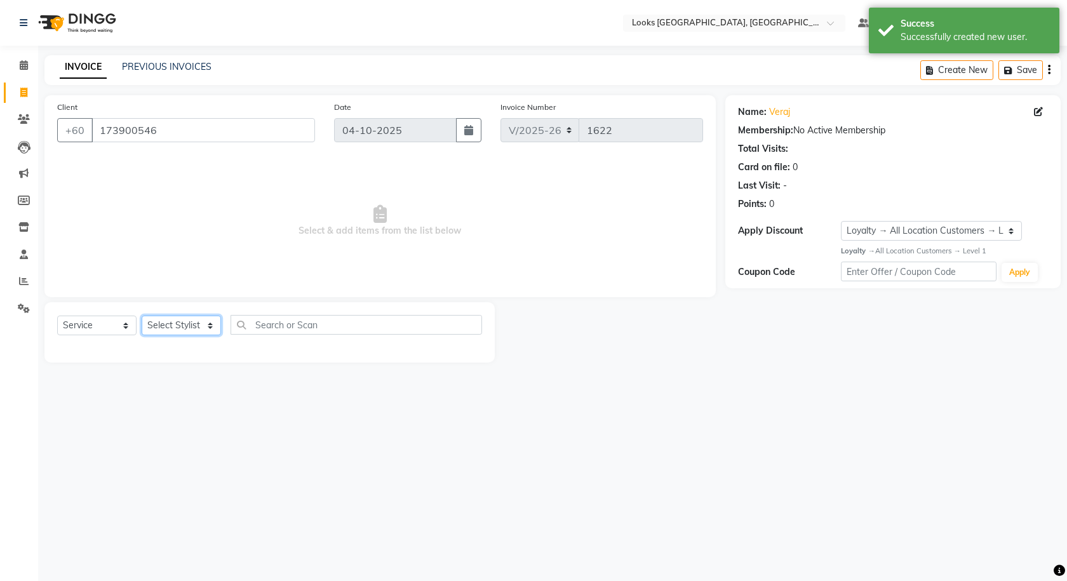
click at [198, 321] on select "Select Stylist Alvina_ pdct Awaiz_Mgr Beenish Counter_Sales [PERSON_NAME] Deven…" at bounding box center [181, 326] width 79 height 20
click at [142, 316] on select "Select Stylist Alvina_ pdct Awaiz_Mgr Beenish Counter_Sales [PERSON_NAME] Deven…" at bounding box center [181, 326] width 79 height 20
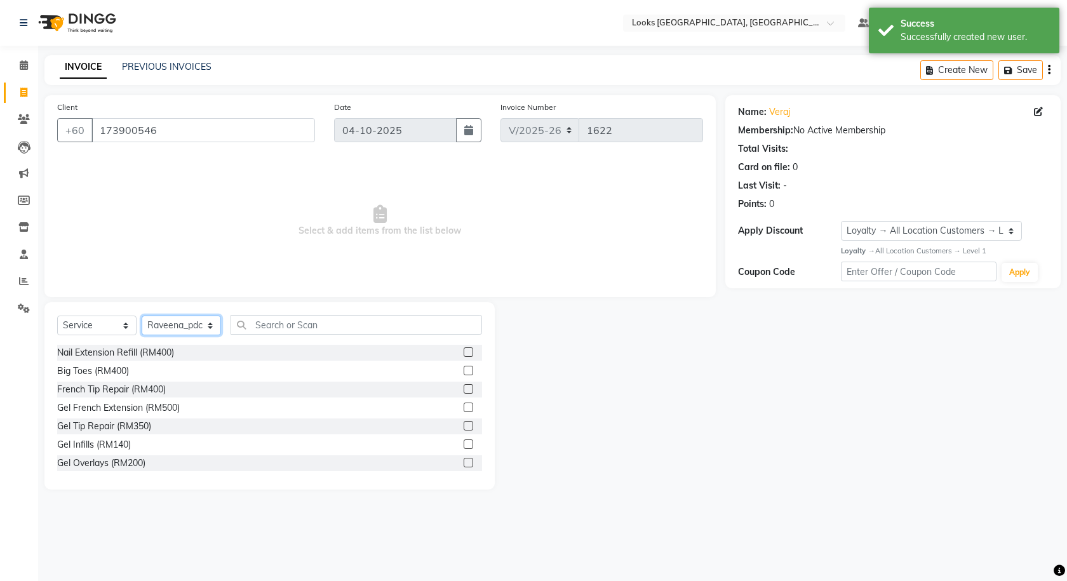
click at [173, 329] on select "Select Stylist Alvina_ pdct Awaiz_Mgr Beenish Counter_Sales [PERSON_NAME] Deven…" at bounding box center [181, 326] width 79 height 20
select select "75538"
click at [142, 316] on select "Select Stylist Alvina_ pdct Awaiz_Mgr Beenish Counter_Sales [PERSON_NAME] Deven…" at bounding box center [181, 326] width 79 height 20
click at [340, 325] on input "text" at bounding box center [357, 325] width 252 height 20
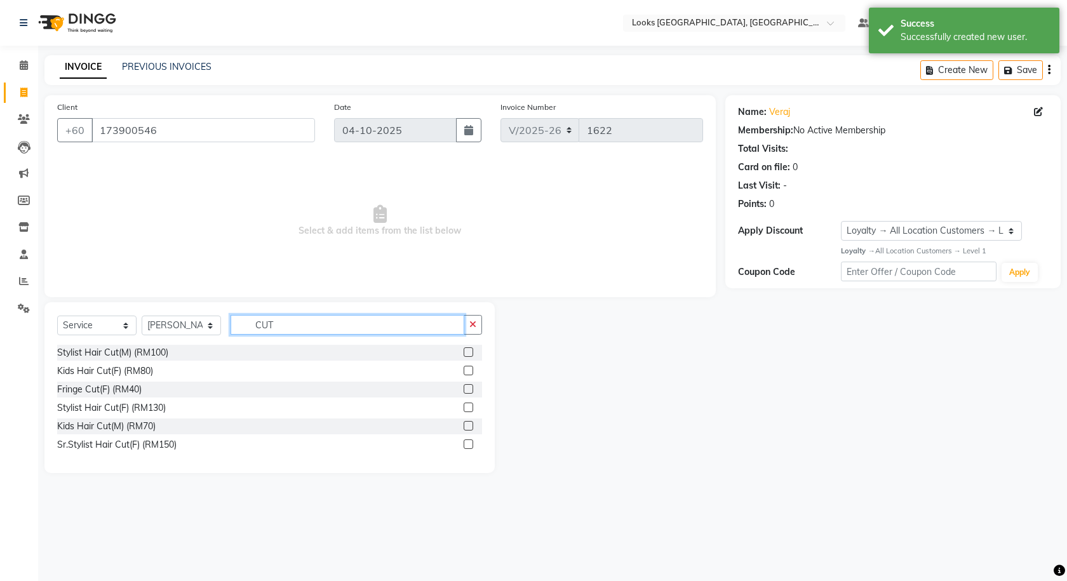
type input "CUT"
click at [466, 368] on label at bounding box center [469, 371] width 10 height 10
click at [466, 368] on input "checkbox" at bounding box center [468, 371] width 8 height 8
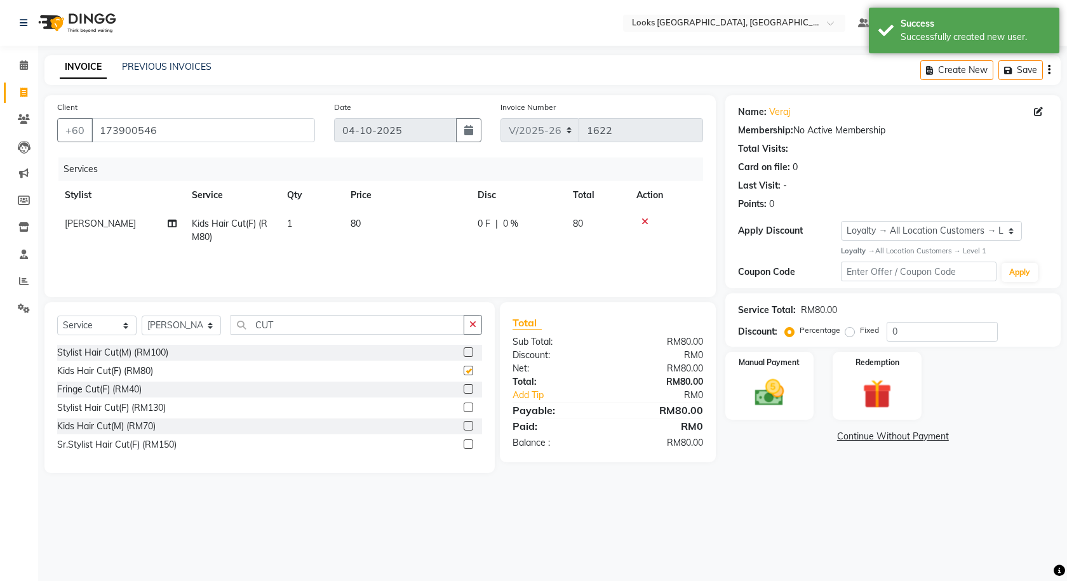
checkbox input "false"
click at [488, 229] on span "0 F" at bounding box center [484, 223] width 13 height 13
select select "75538"
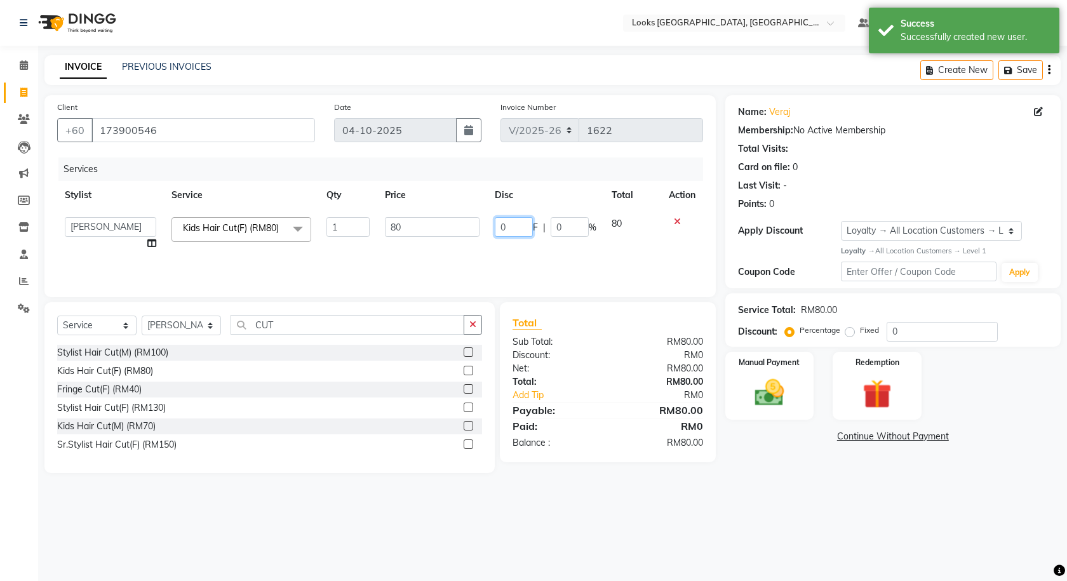
drag, startPoint x: 515, startPoint y: 221, endPoint x: 489, endPoint y: 224, distance: 26.2
click at [489, 224] on td "0 F | 0 %" at bounding box center [545, 234] width 117 height 48
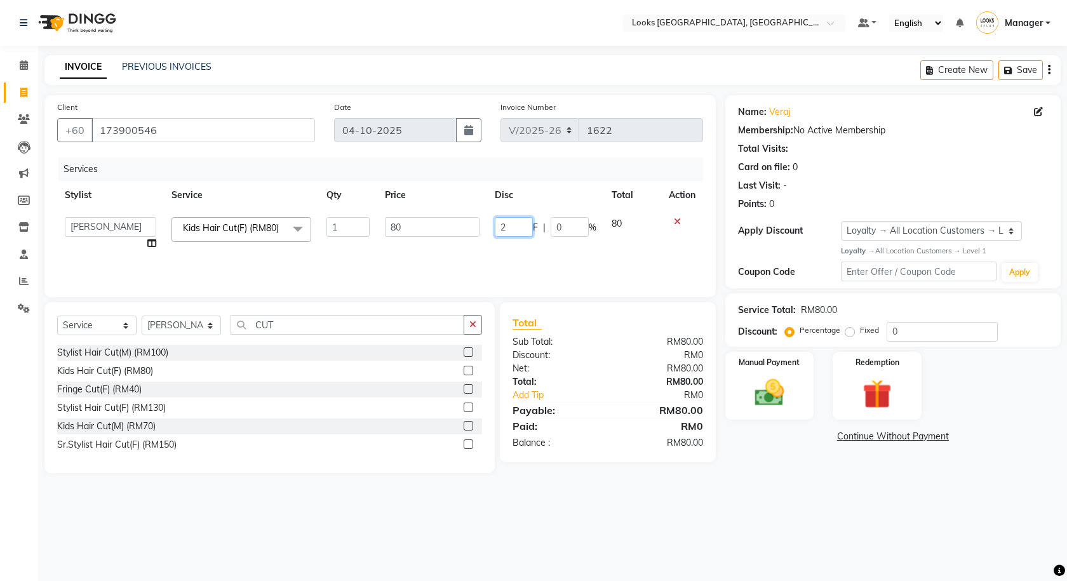
type input "21"
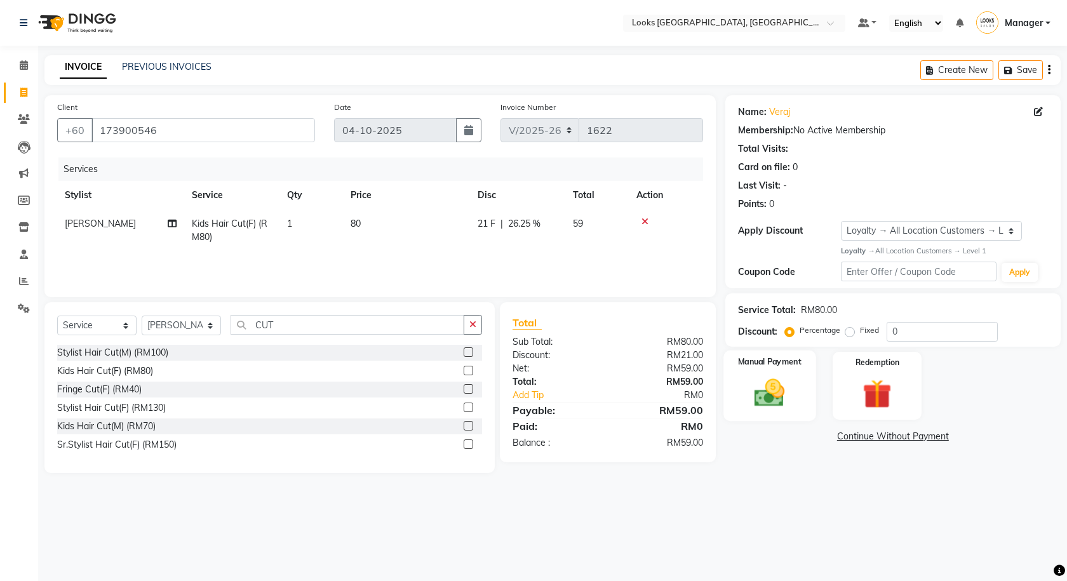
click at [768, 389] on img at bounding box center [770, 392] width 50 height 35
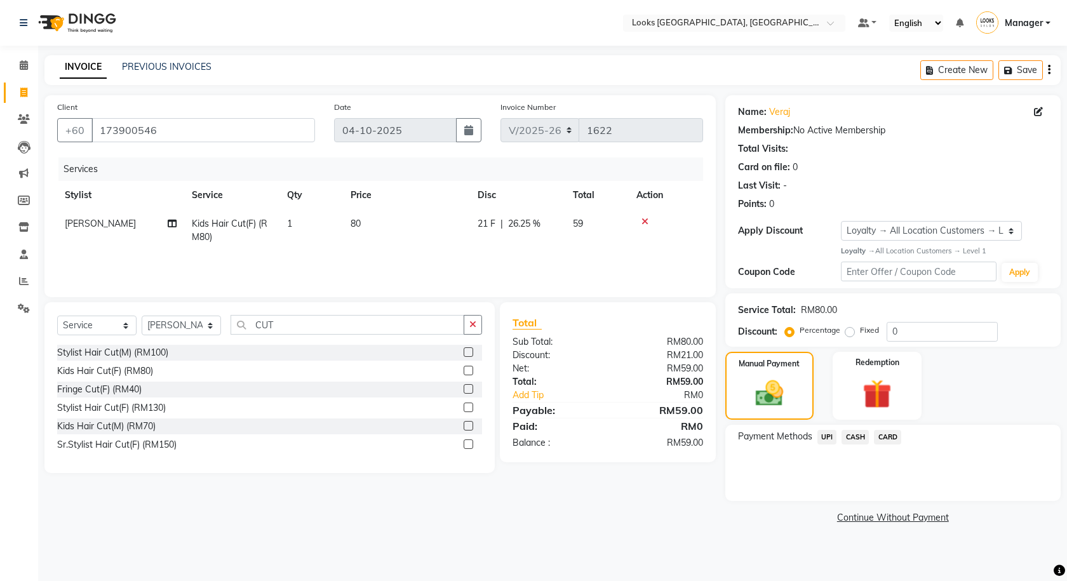
click at [895, 435] on span "CARD" at bounding box center [887, 437] width 27 height 15
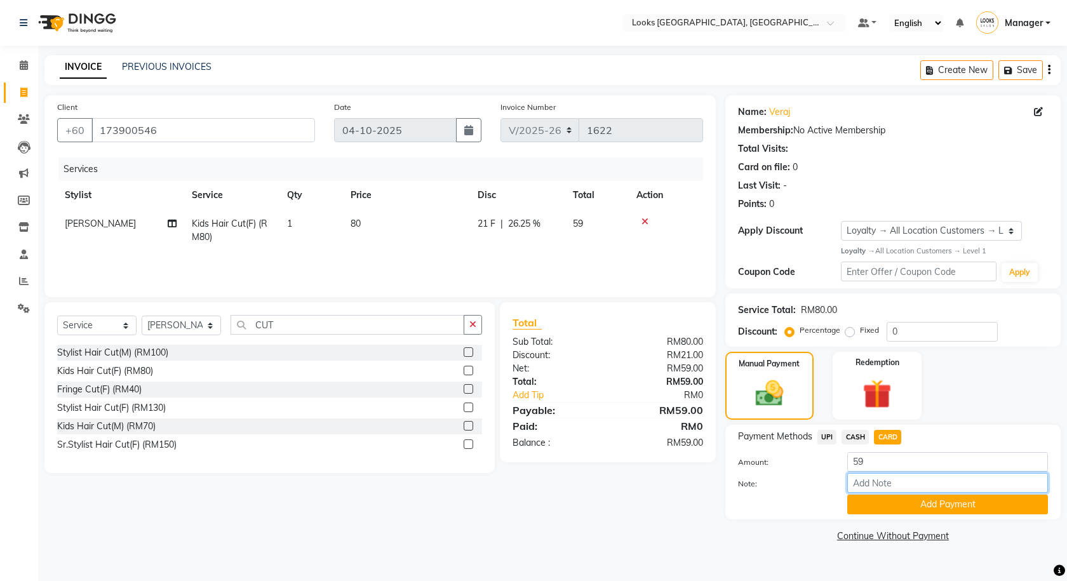
click at [906, 478] on input "Note:" at bounding box center [947, 483] width 201 height 20
type input "3400"
click at [945, 505] on button "Add Payment" at bounding box center [947, 505] width 201 height 20
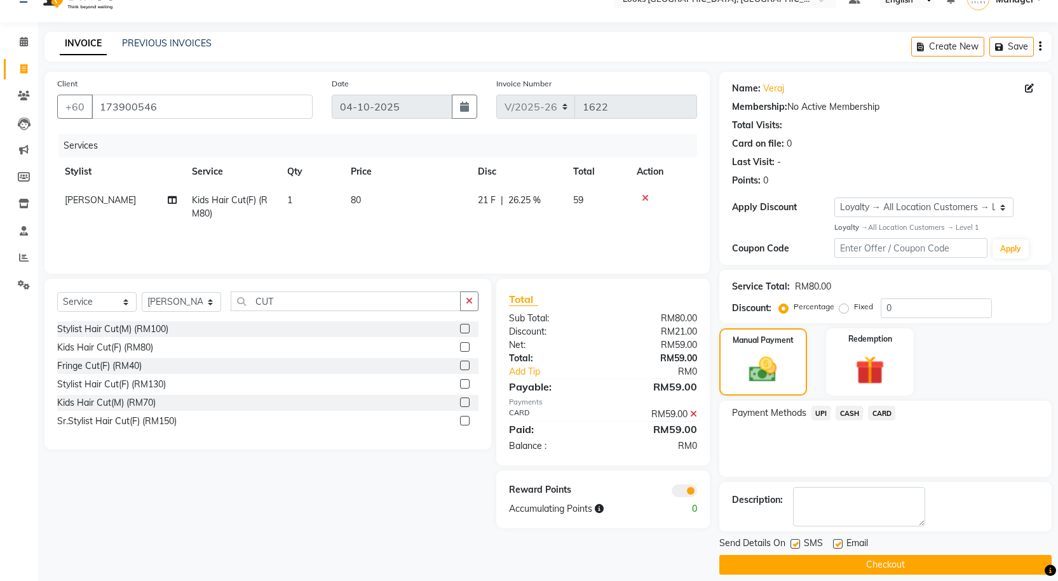
scroll to position [36, 0]
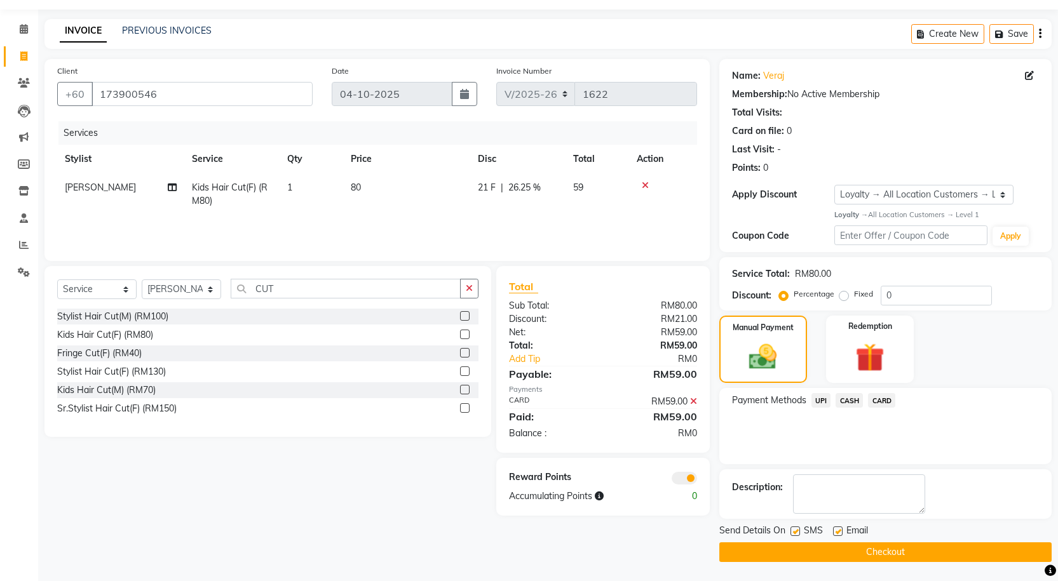
click at [755, 556] on button "Checkout" at bounding box center [885, 552] width 332 height 20
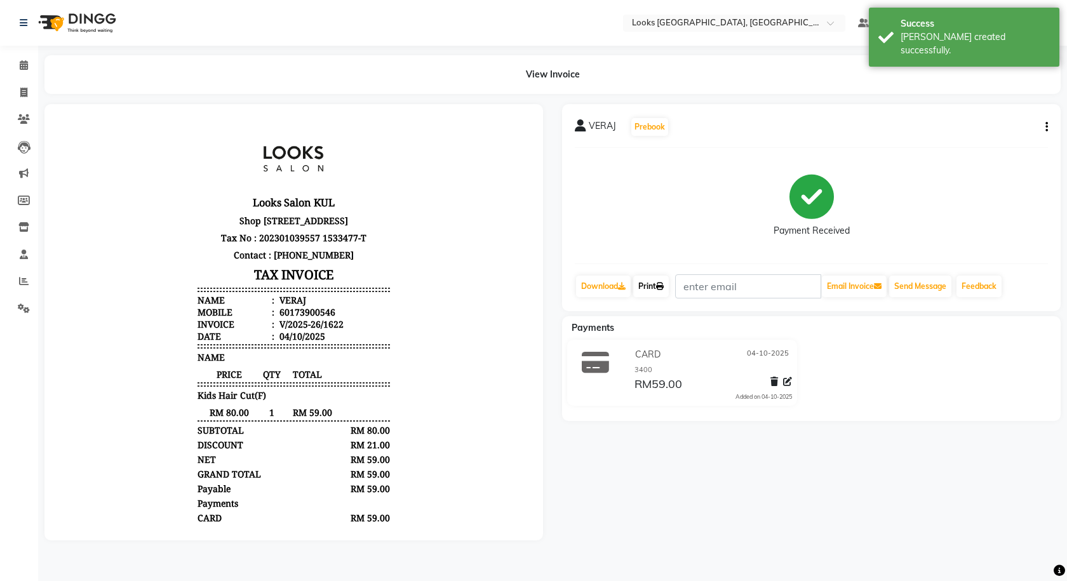
click at [663, 285] on icon at bounding box center [660, 287] width 8 height 8
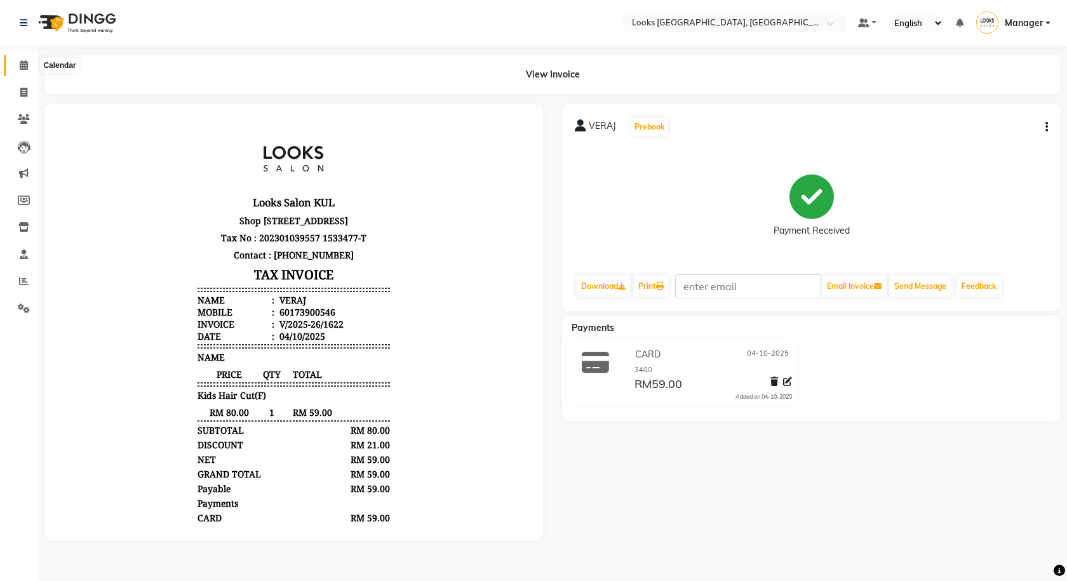
click at [23, 70] on span at bounding box center [24, 65] width 22 height 15
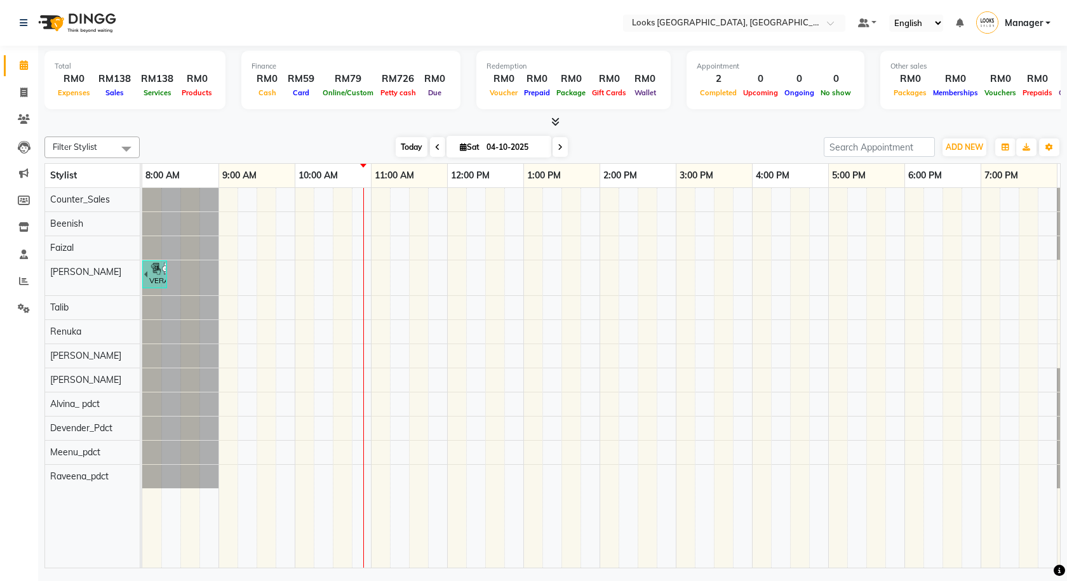
click at [410, 145] on span "Today" at bounding box center [412, 147] width 32 height 20
